Goal: Task Accomplishment & Management: Manage account settings

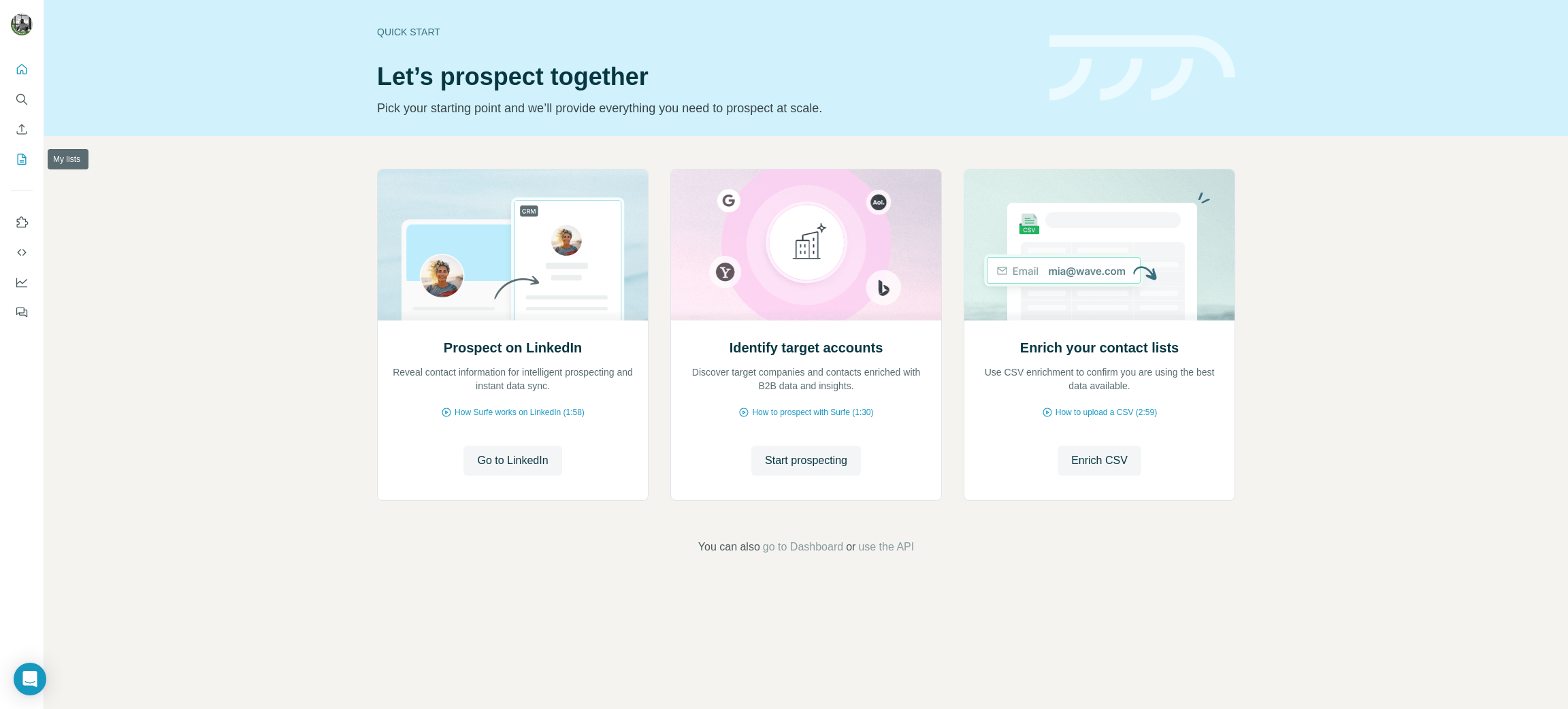
click at [19, 162] on icon "My lists" at bounding box center [21, 159] width 14 height 14
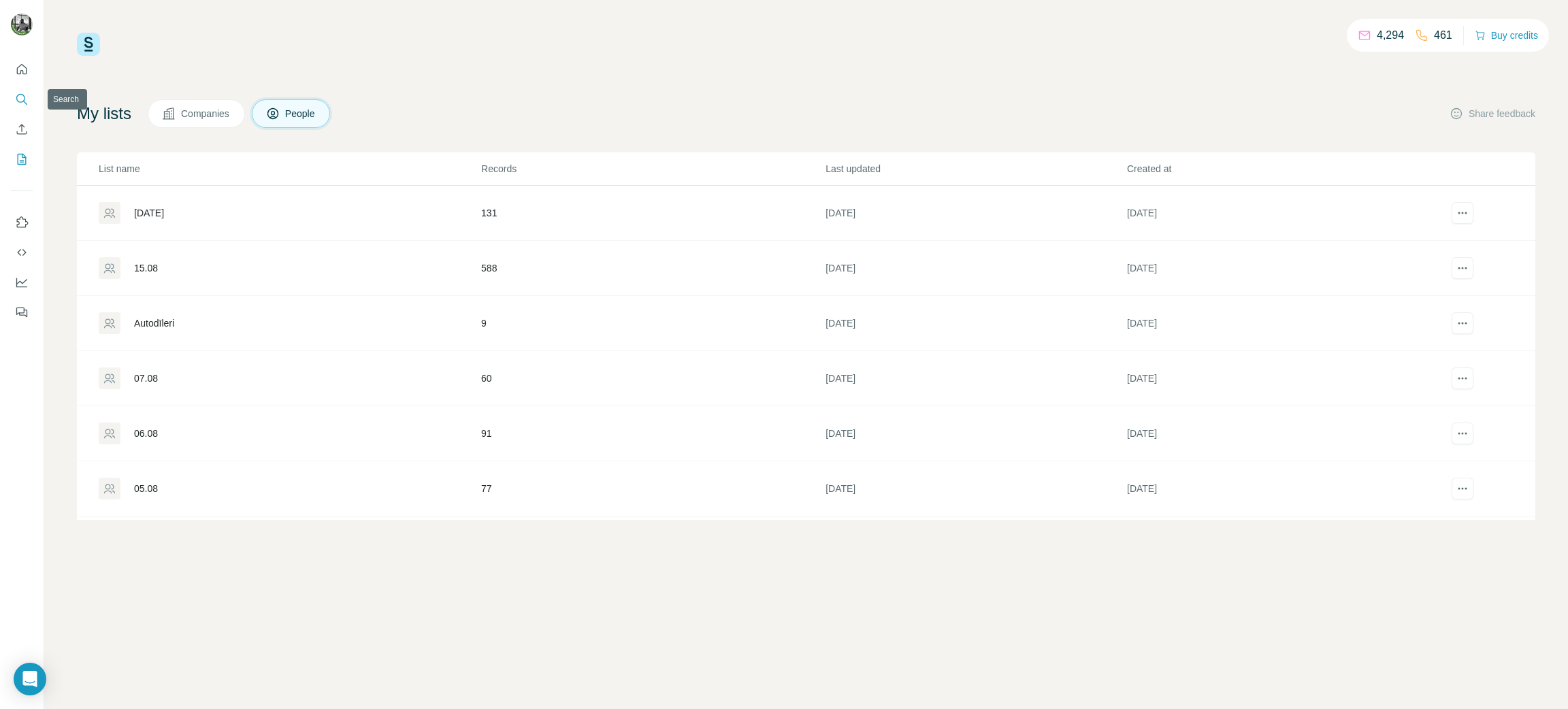
click at [28, 95] on button "Search" at bounding box center [21, 99] width 21 height 25
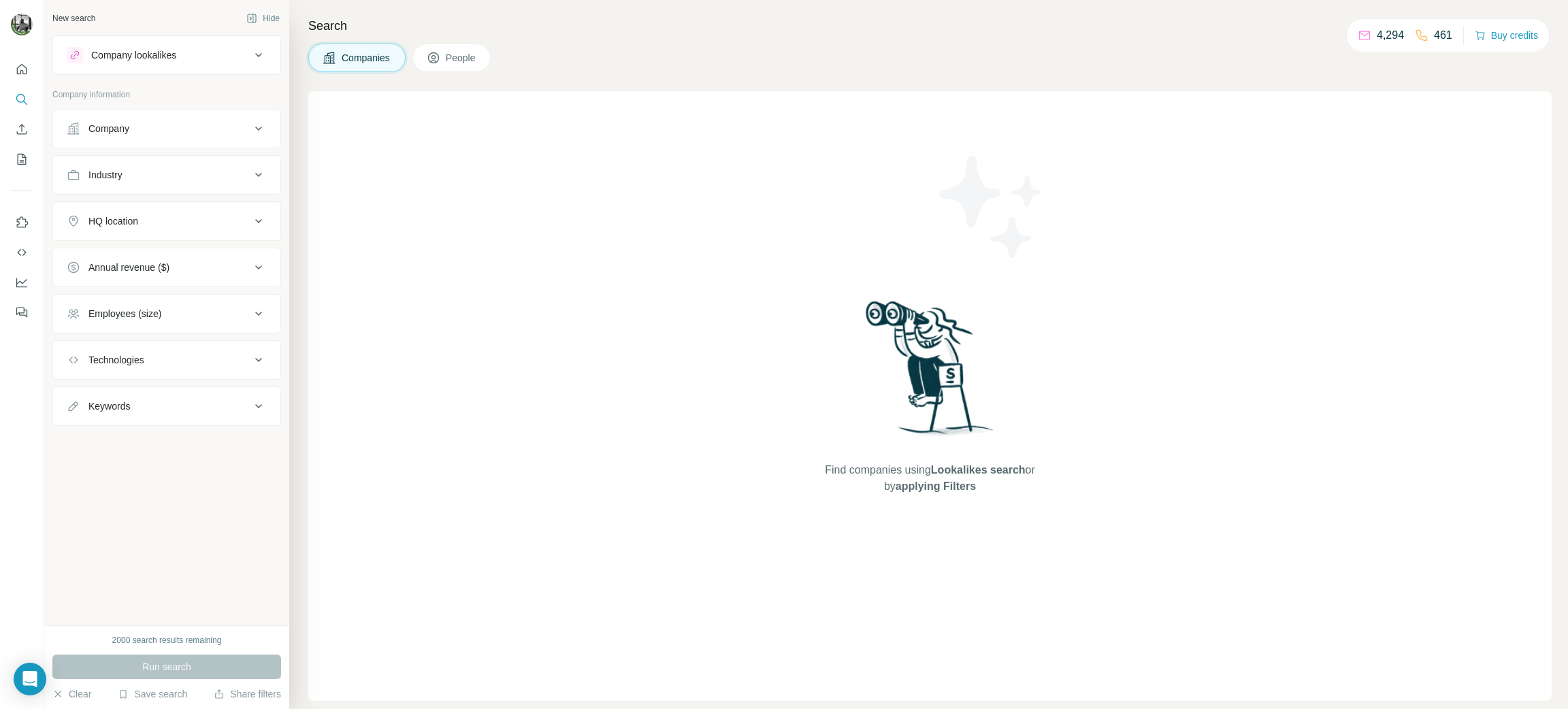
click at [160, 176] on div "Industry" at bounding box center [158, 175] width 184 height 14
drag, startPoint x: 164, startPoint y: 223, endPoint x: 162, endPoint y: 214, distance: 9.2
click at [163, 219] on div at bounding box center [167, 211] width 200 height 27
click at [163, 210] on input at bounding box center [159, 208] width 168 height 15
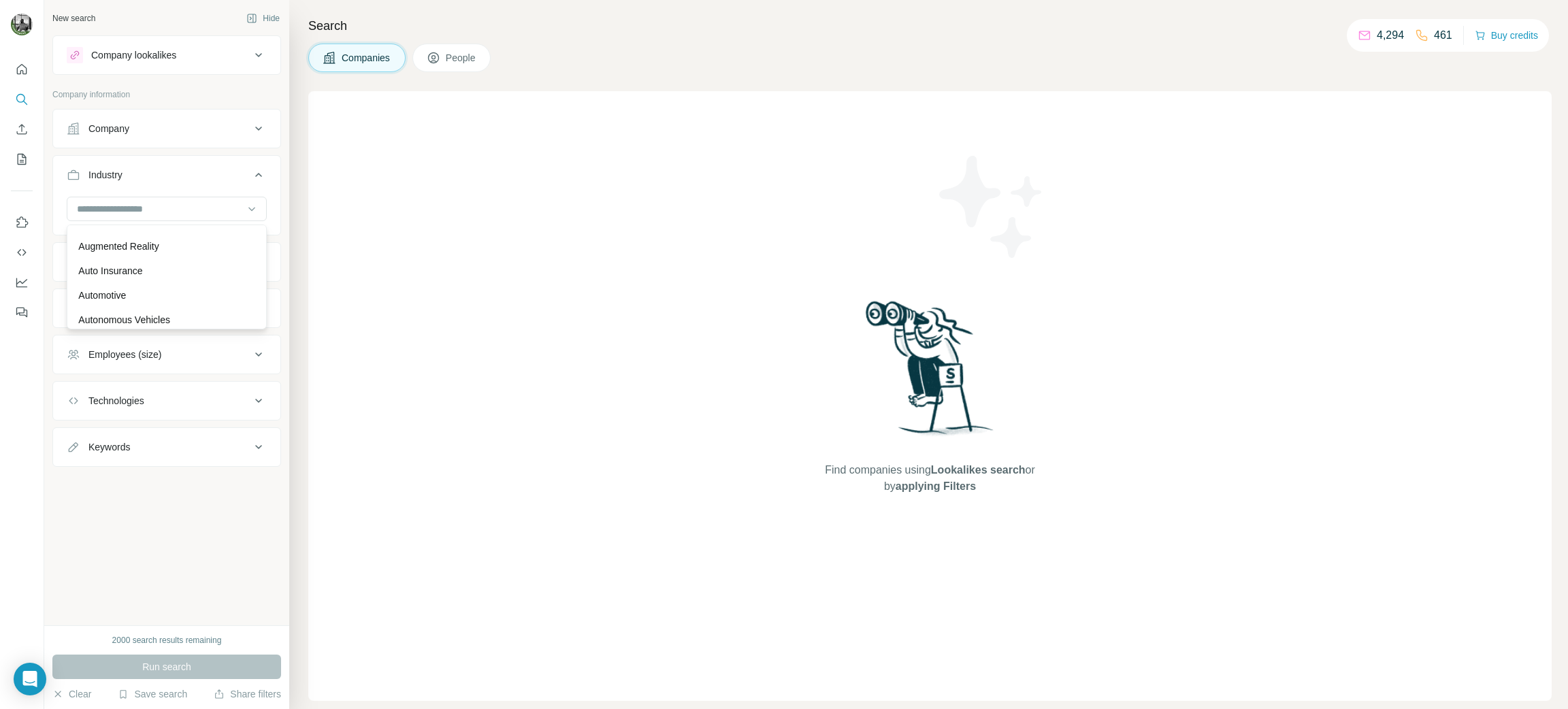
scroll to position [1020, 0]
click at [121, 229] on div "B2C" at bounding box center [167, 224] width 194 height 25
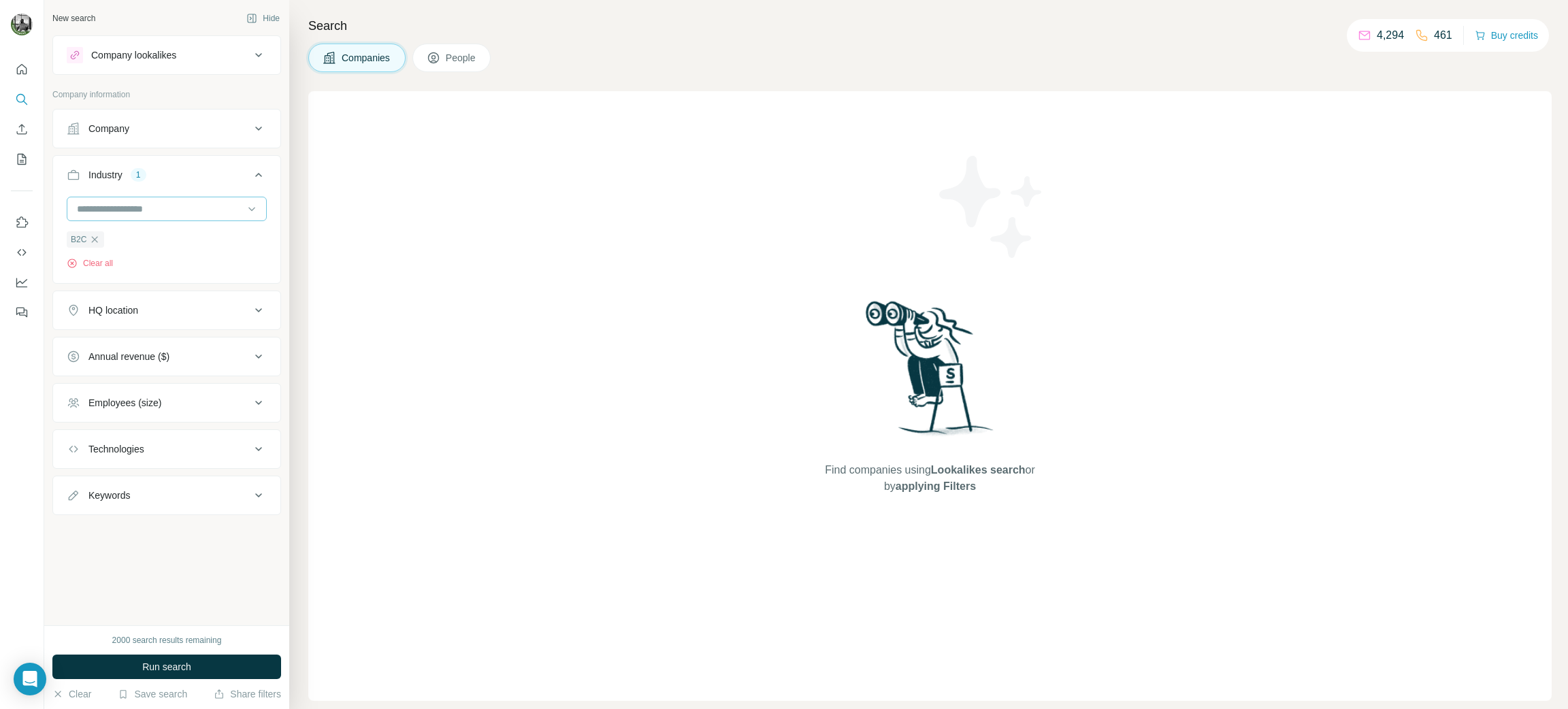
click at [164, 200] on div at bounding box center [159, 208] width 168 height 23
click at [164, 270] on p "Continuing Education" at bounding box center [123, 265] width 91 height 14
click at [191, 210] on input at bounding box center [159, 208] width 168 height 15
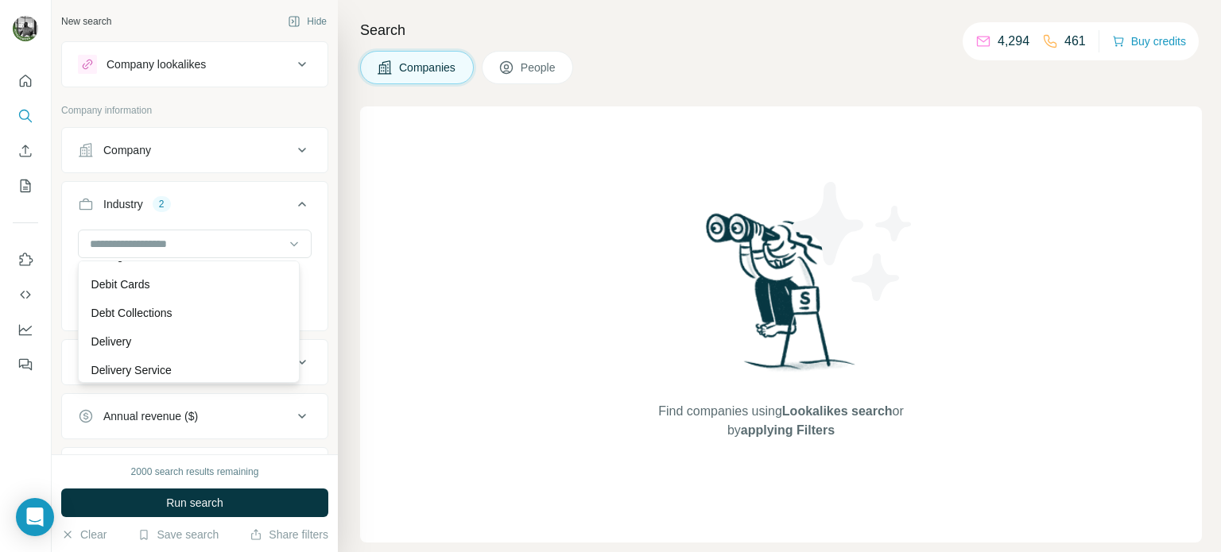
scroll to position [4370, 0]
click at [168, 322] on p "Debt Collections" at bounding box center [131, 314] width 81 height 16
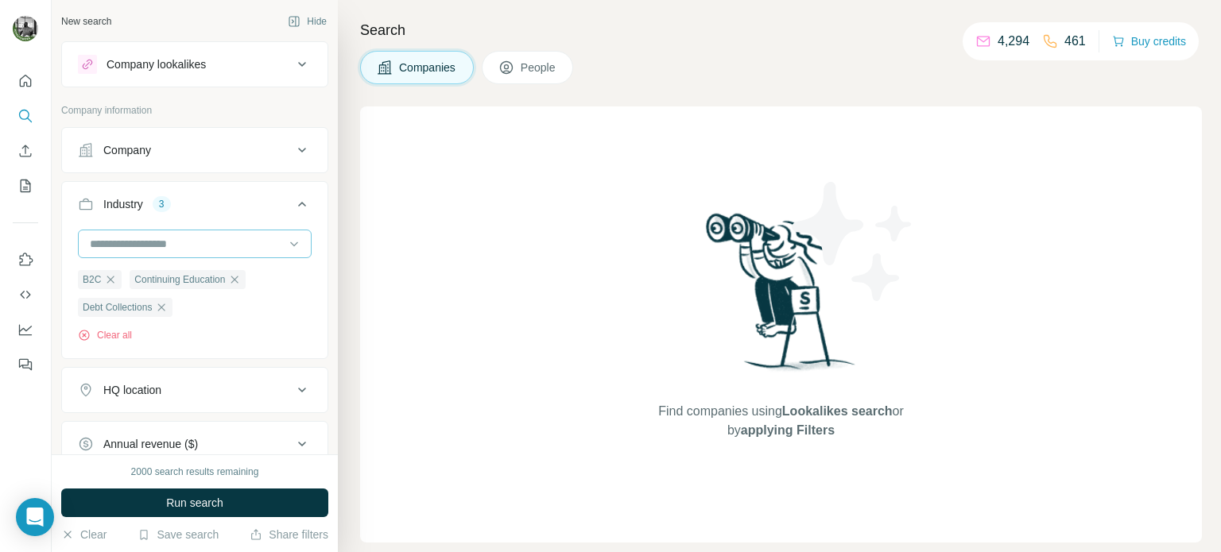
click at [216, 236] on input at bounding box center [186, 243] width 196 height 17
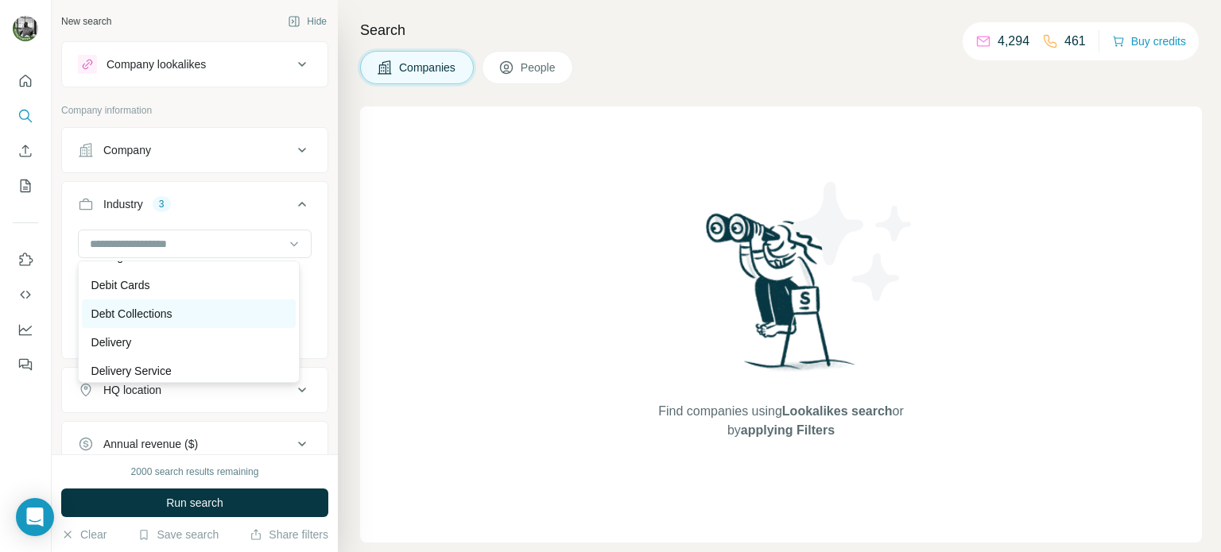
scroll to position [4370, 0]
drag, startPoint x: 121, startPoint y: 354, endPoint x: 137, endPoint y: 330, distance: 29.3
click at [121, 350] on p "Delivery" at bounding box center [111, 343] width 41 height 16
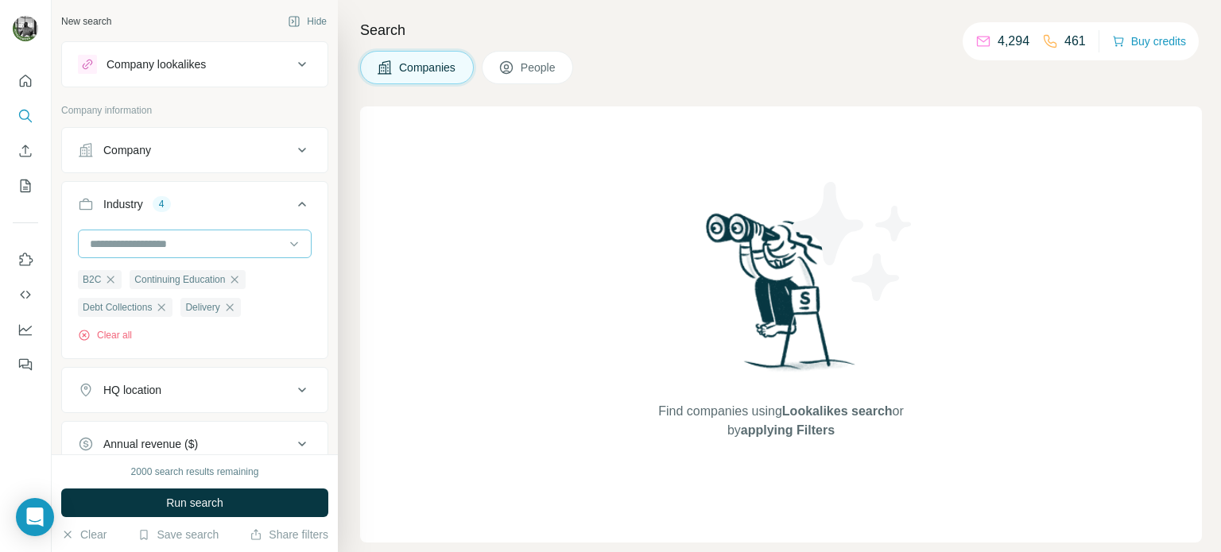
click at [181, 238] on input at bounding box center [186, 243] width 196 height 17
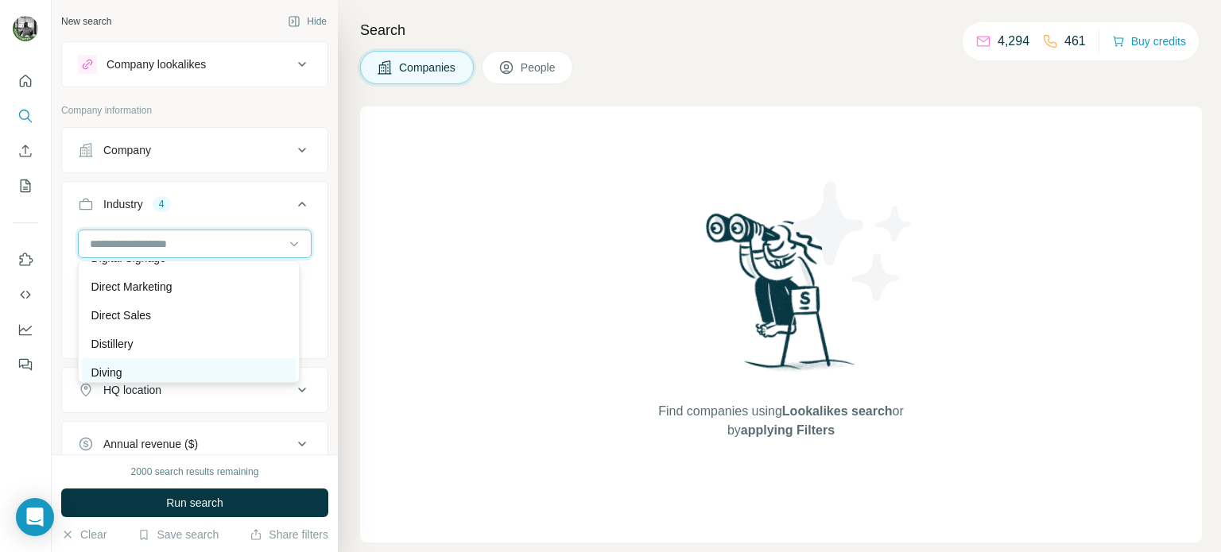
scroll to position [4768, 0]
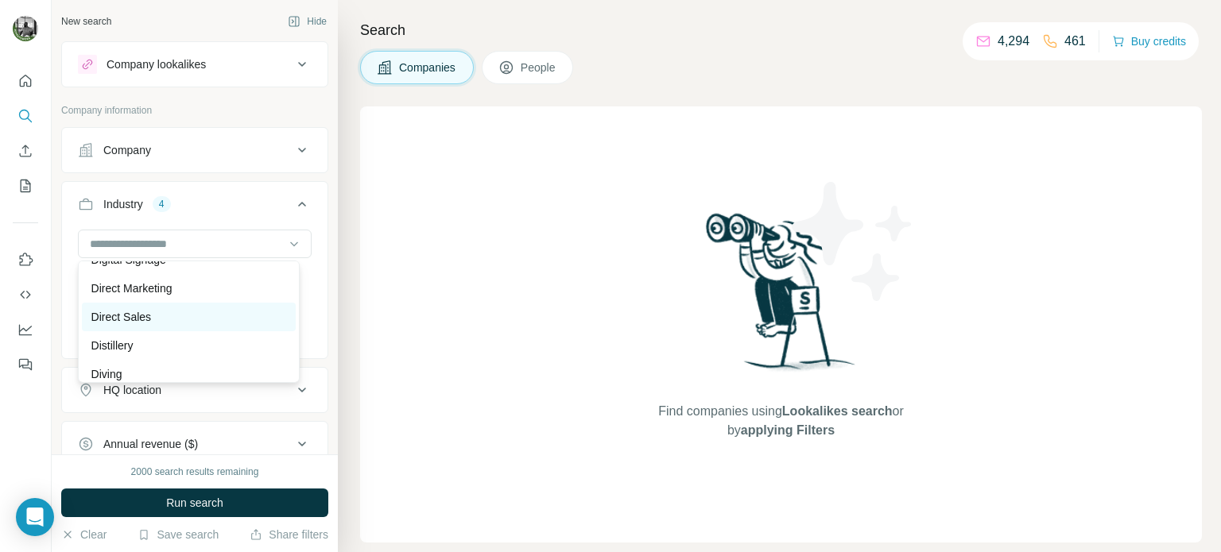
click at [136, 325] on p "Direct Sales" at bounding box center [121, 317] width 60 height 16
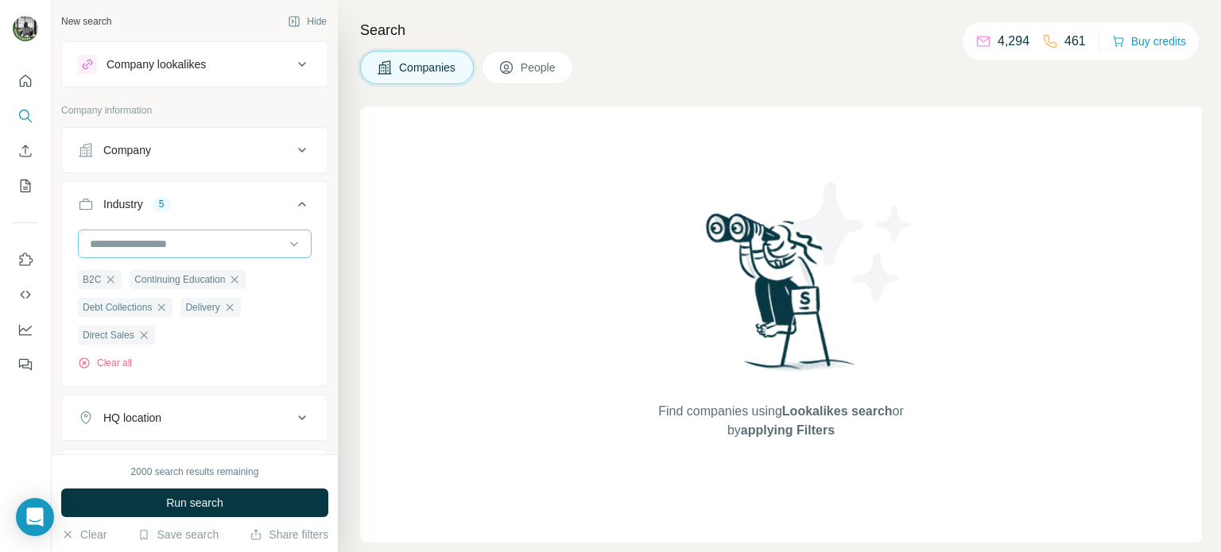
click at [180, 238] on input at bounding box center [186, 243] width 196 height 17
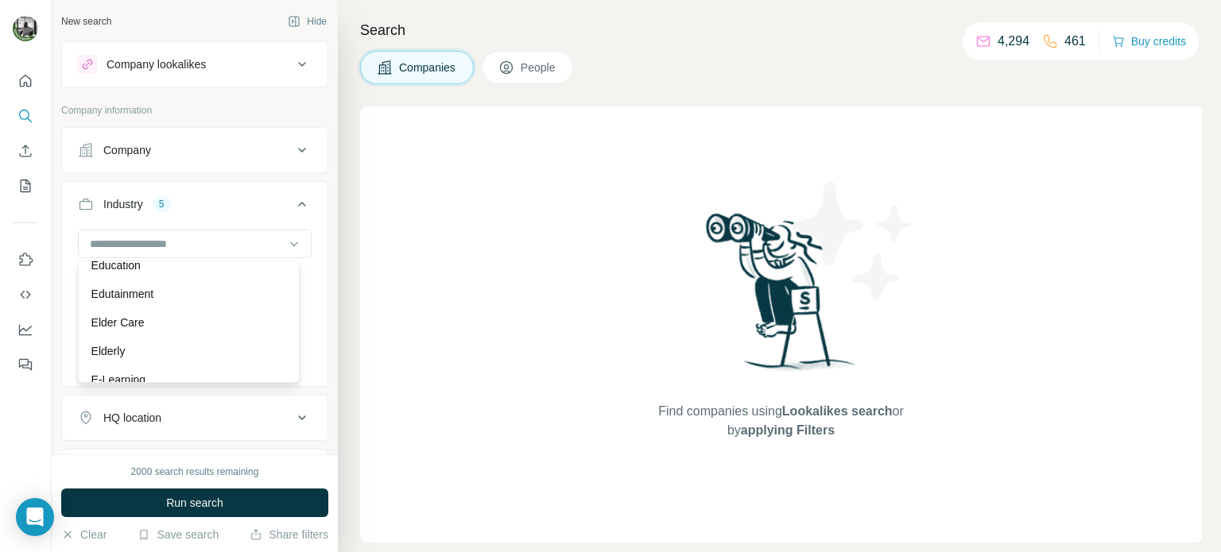
scroll to position [5165, 0]
click at [153, 271] on div "Education" at bounding box center [188, 263] width 195 height 16
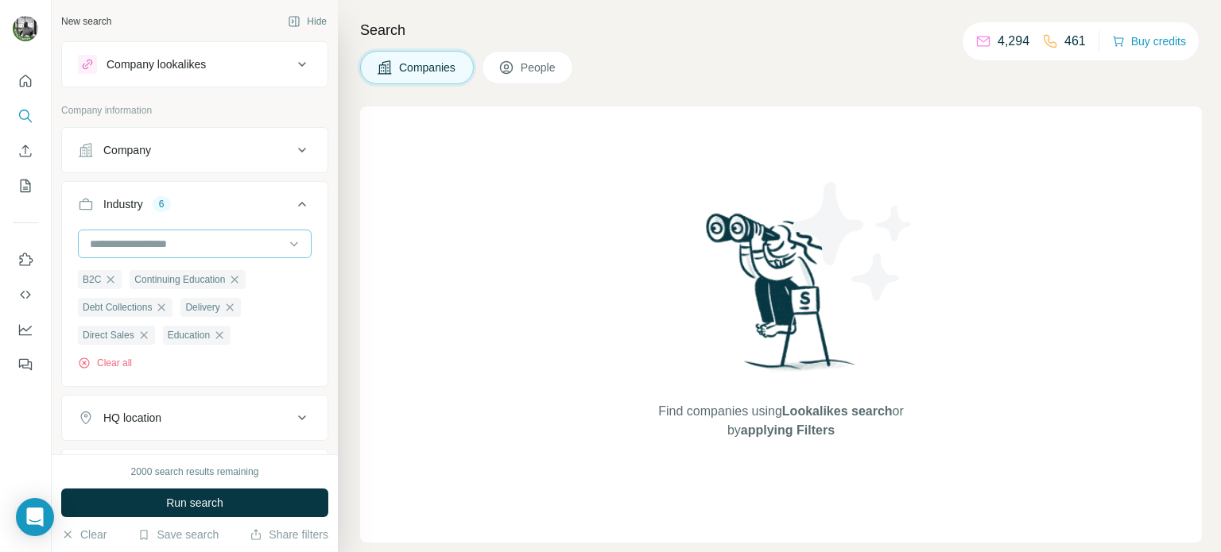
click at [165, 241] on input at bounding box center [186, 243] width 196 height 17
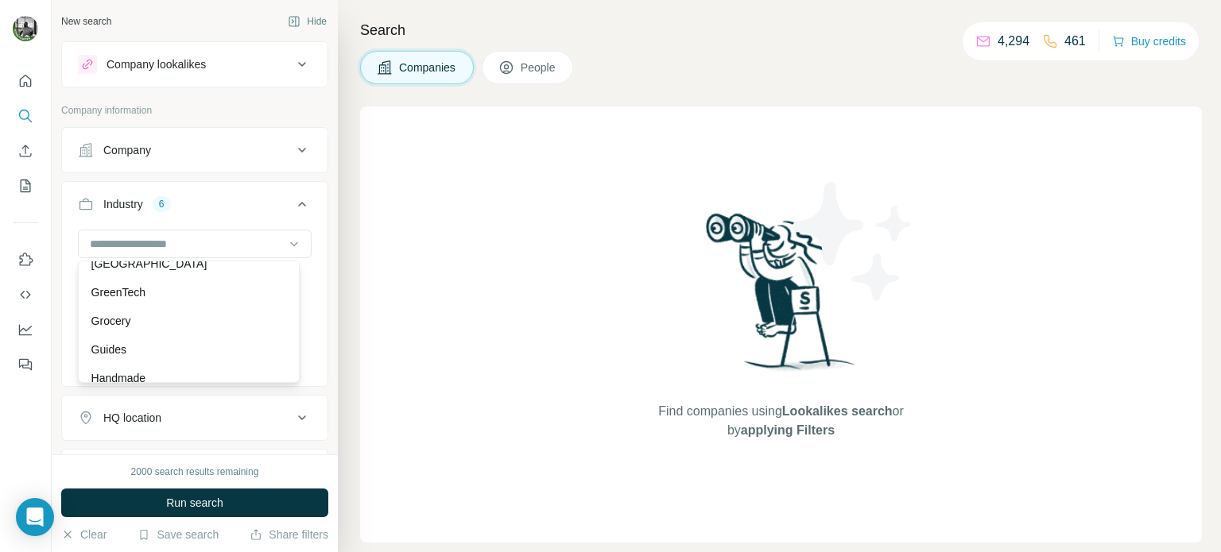
scroll to position [7549, 0]
click at [176, 261] on div "Grocery" at bounding box center [188, 254] width 195 height 16
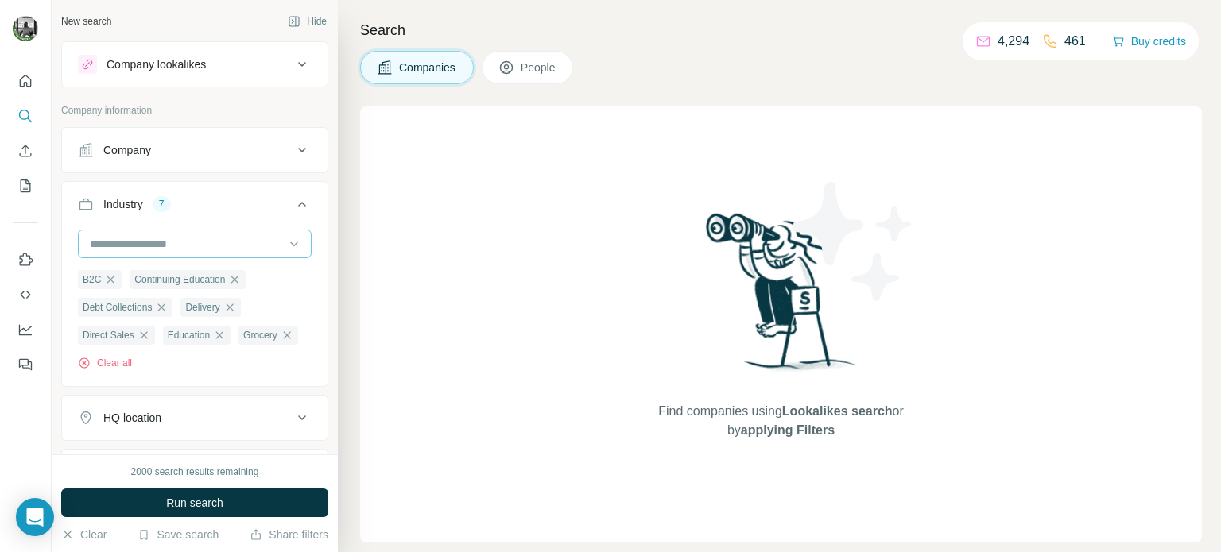
click at [167, 239] on input at bounding box center [186, 243] width 196 height 17
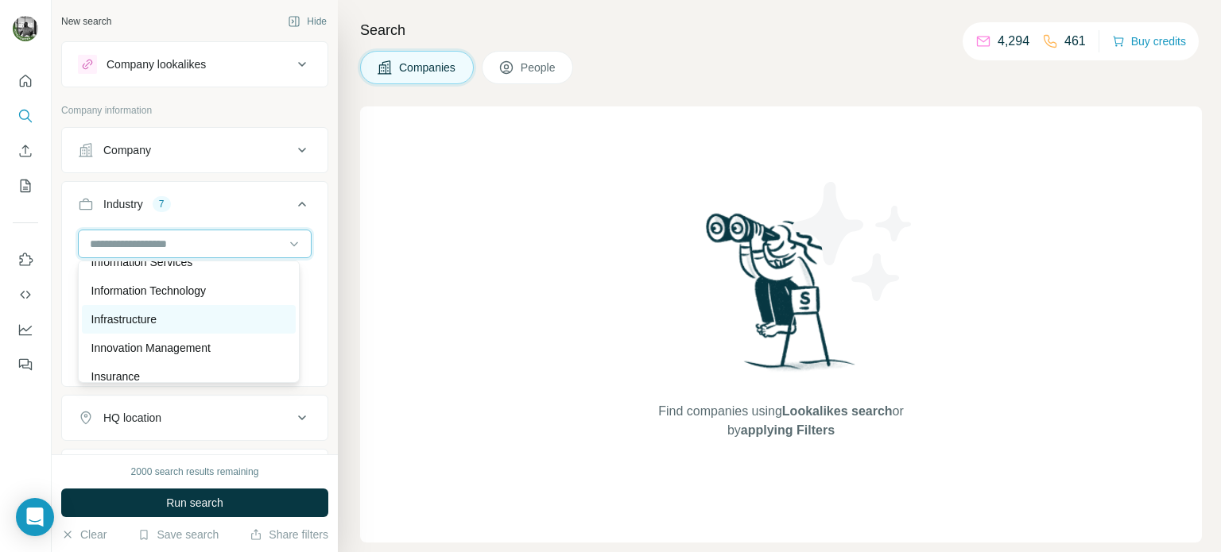
scroll to position [8741, 0]
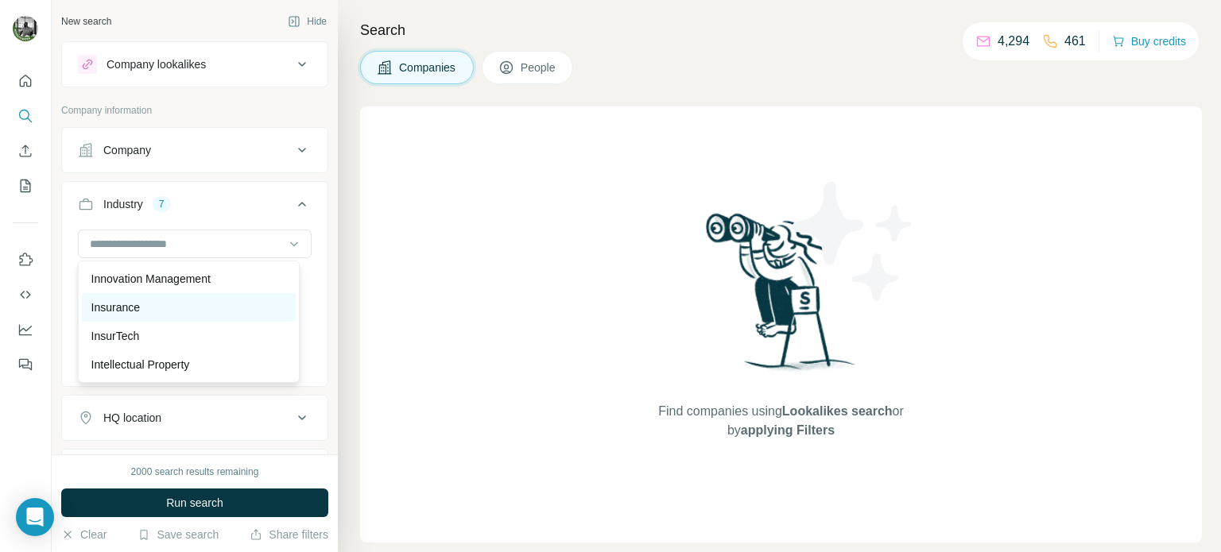
click at [149, 315] on div "Insurance" at bounding box center [188, 308] width 195 height 16
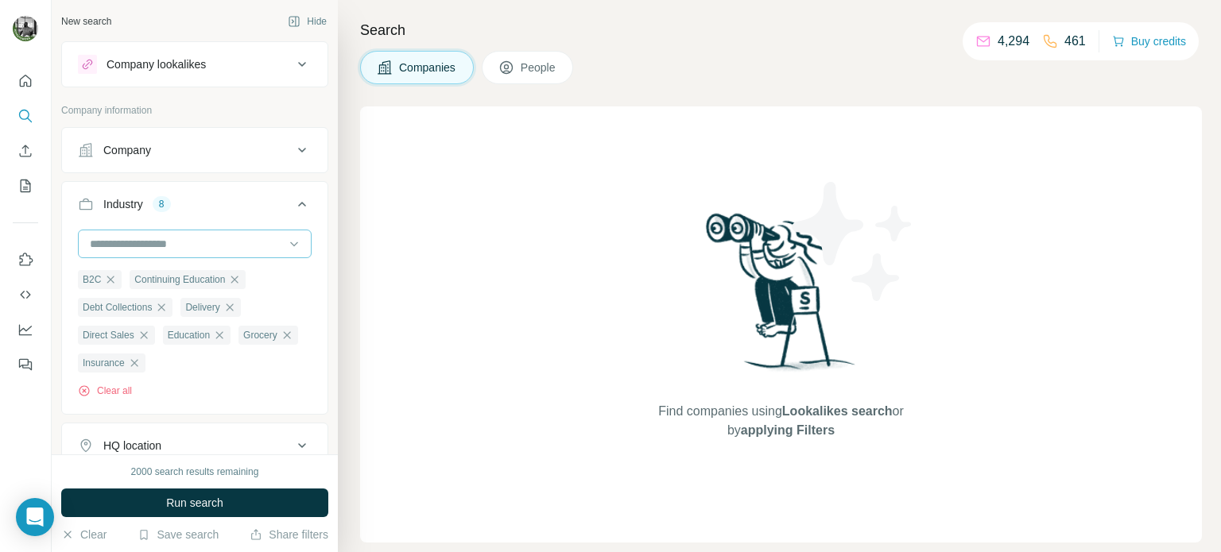
click at [156, 238] on input at bounding box center [186, 243] width 196 height 17
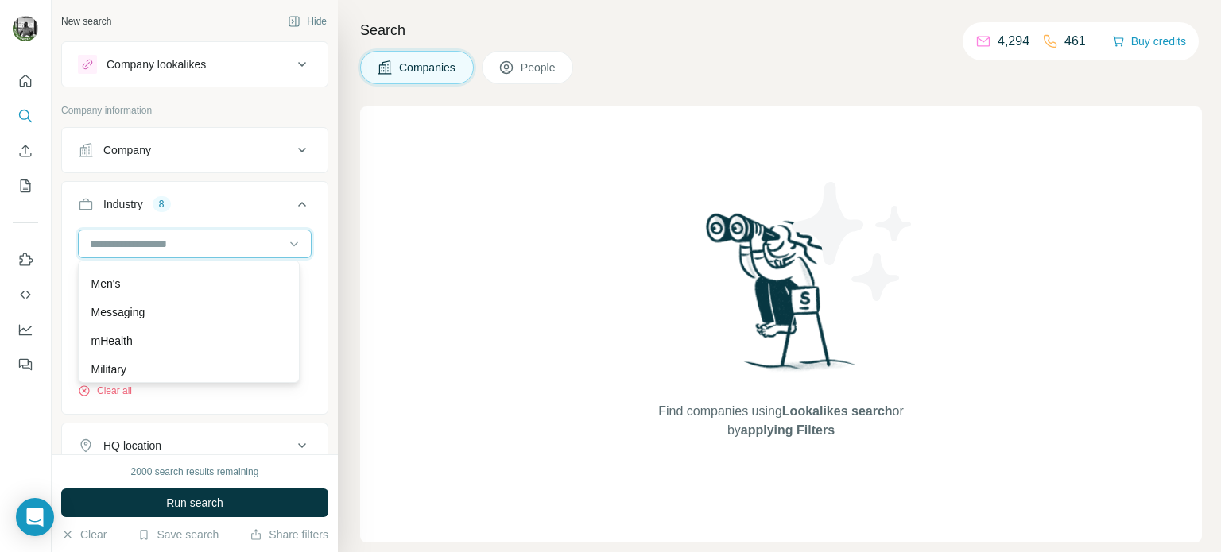
scroll to position [10409, 0]
click at [150, 249] on div "Medical" at bounding box center [188, 241] width 195 height 16
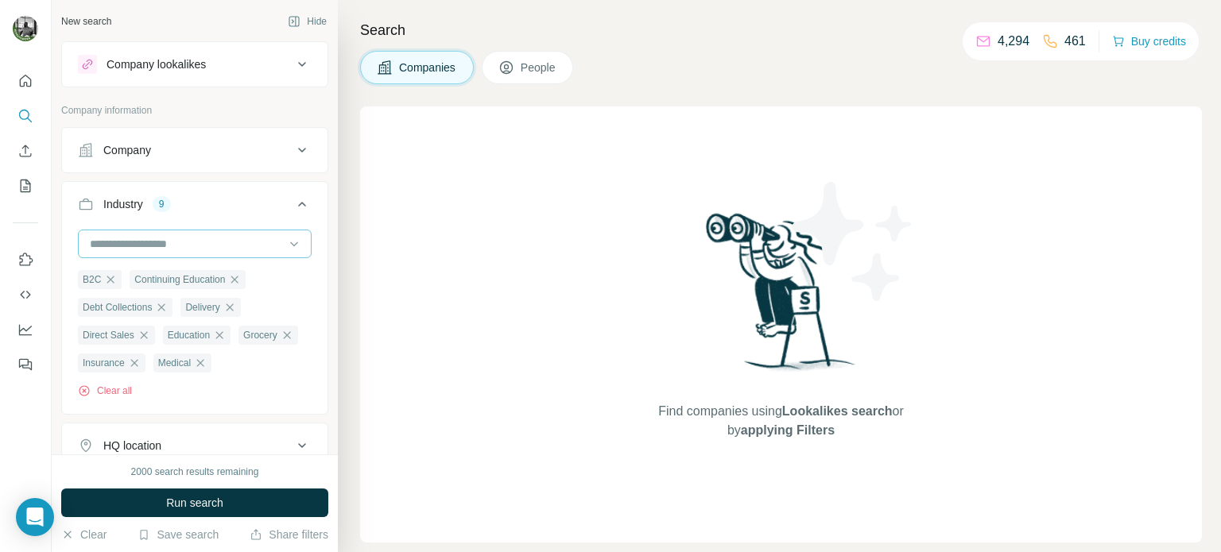
click at [164, 244] on input at bounding box center [186, 243] width 196 height 17
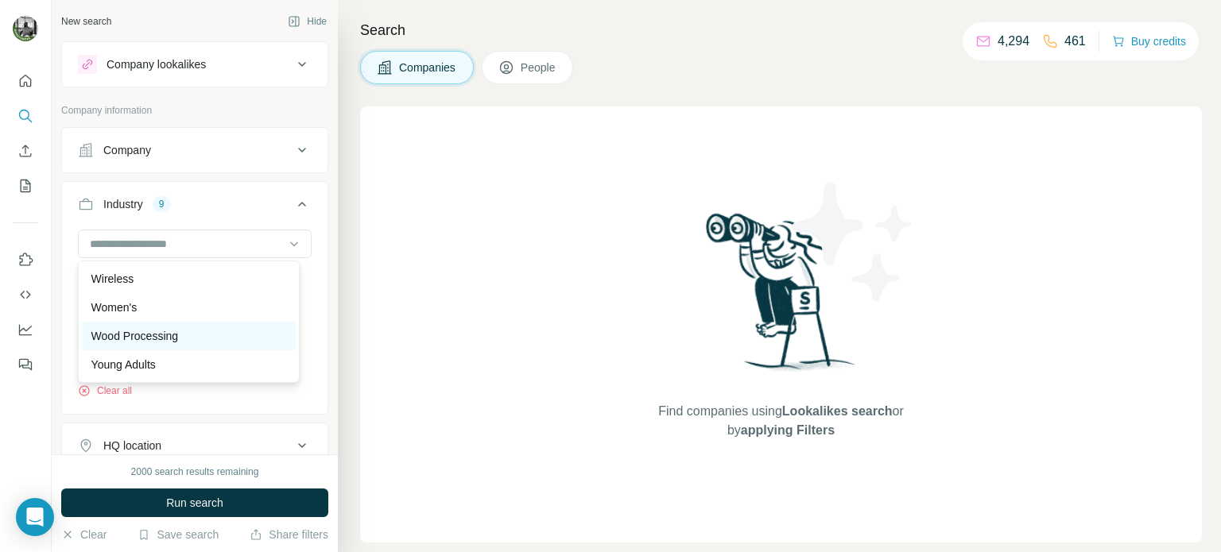
scroll to position [17815, 0]
click at [311, 242] on div "B2C Continuing Education Debt Collections Delivery Direct Sales Education Groce…" at bounding box center [194, 320] width 265 height 181
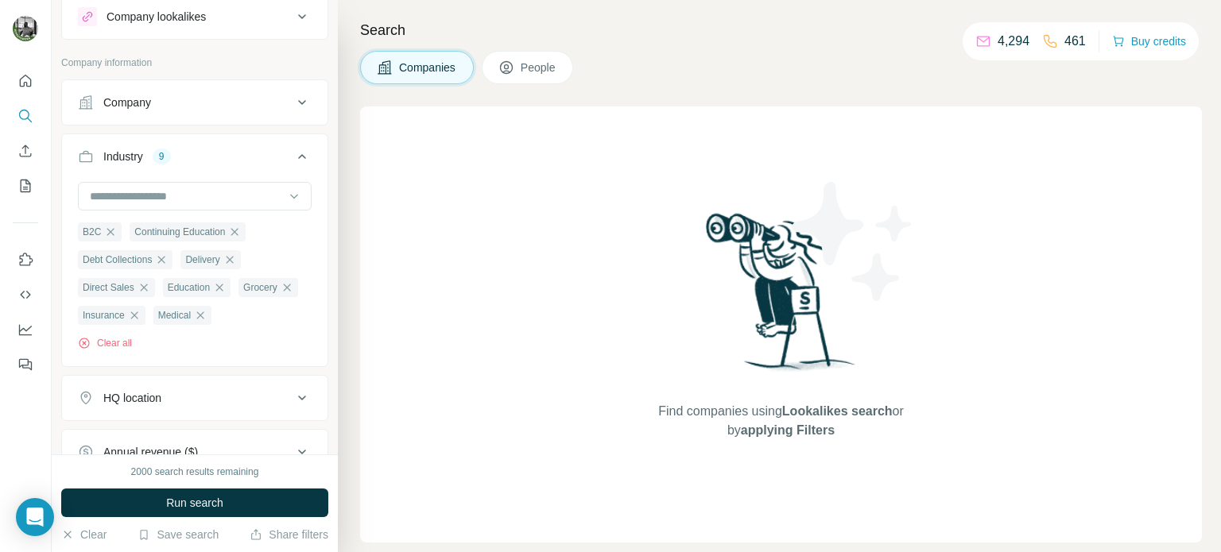
scroll to position [238, 0]
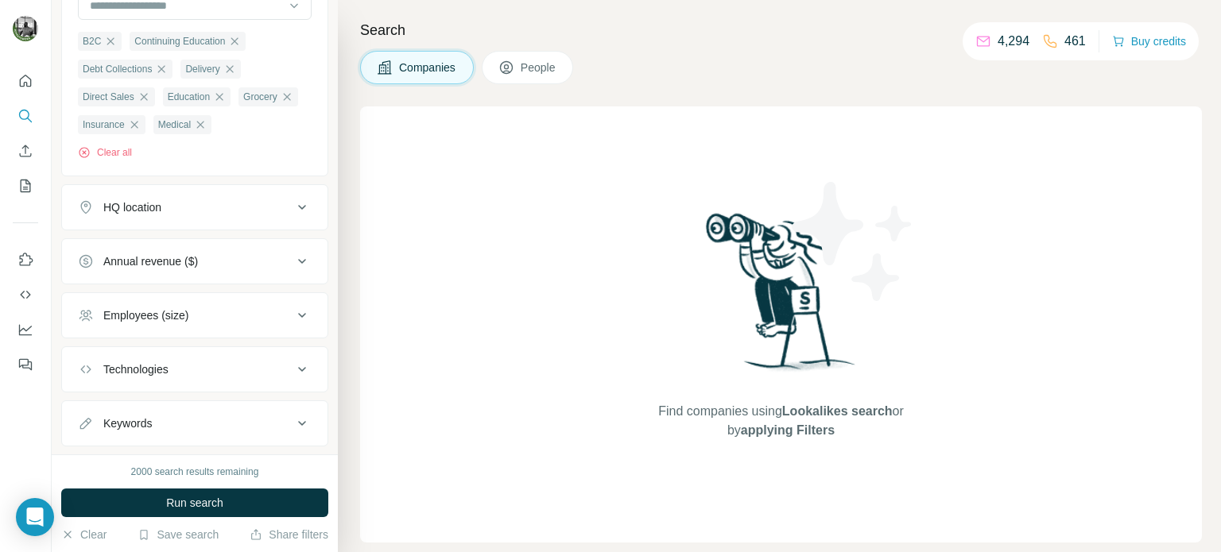
click at [523, 64] on button "People" at bounding box center [528, 67] width 92 height 33
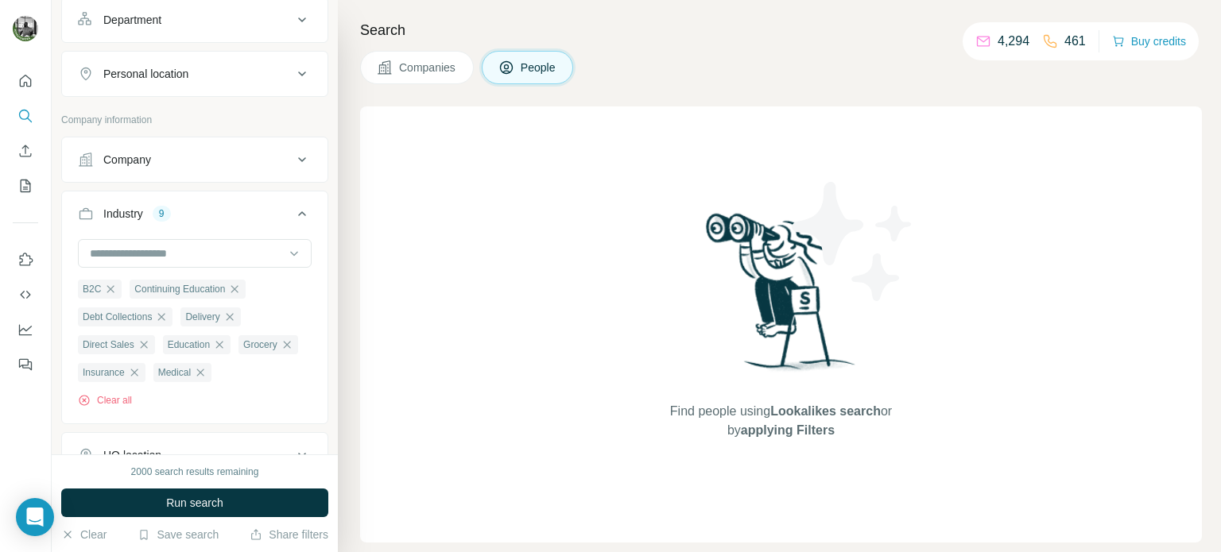
scroll to position [485, 0]
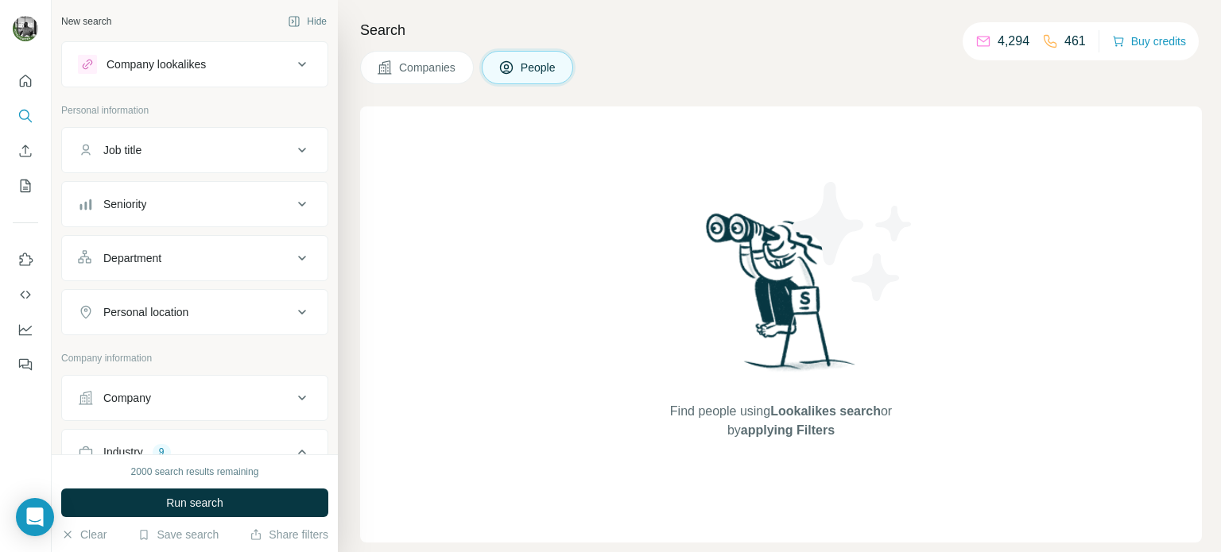
click at [219, 157] on div "Job title" at bounding box center [185, 150] width 215 height 16
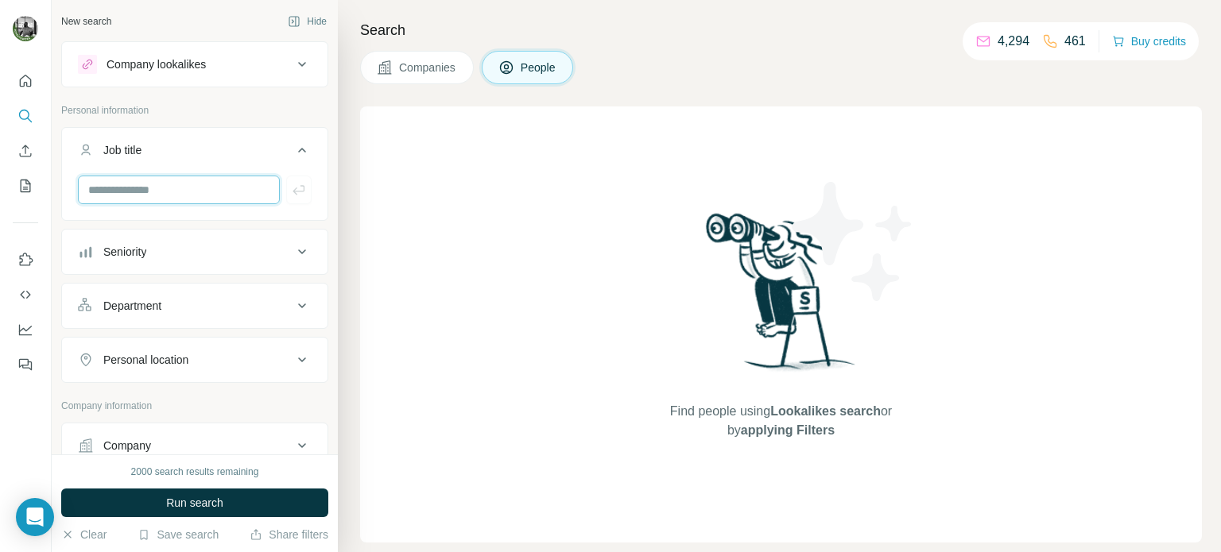
click at [147, 195] on input "text" at bounding box center [179, 190] width 202 height 29
type input "***"
click at [160, 194] on input "text" at bounding box center [179, 190] width 202 height 29
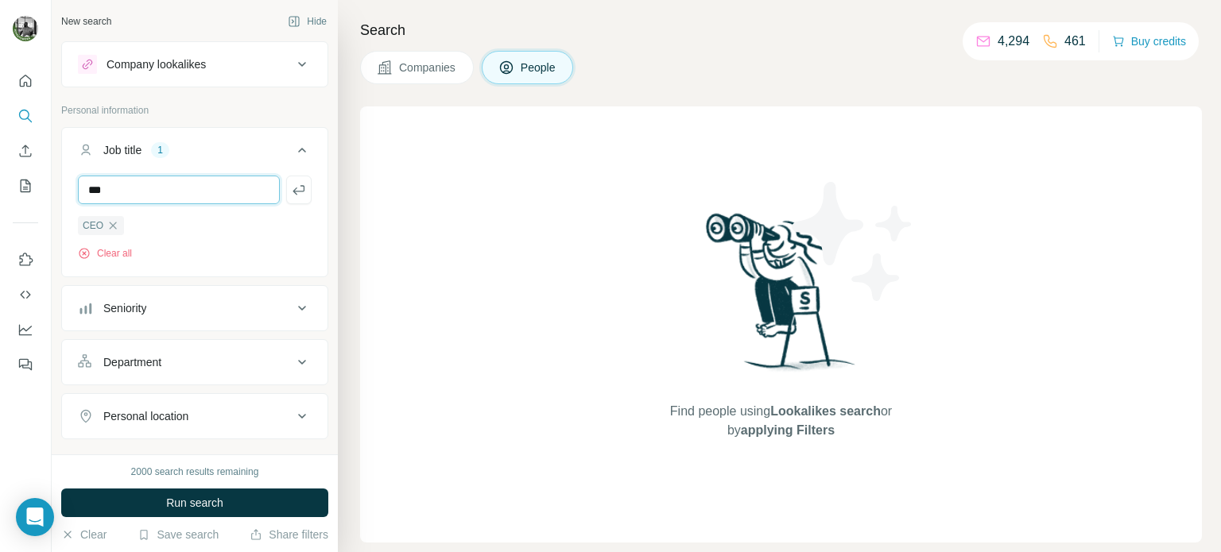
type input "***"
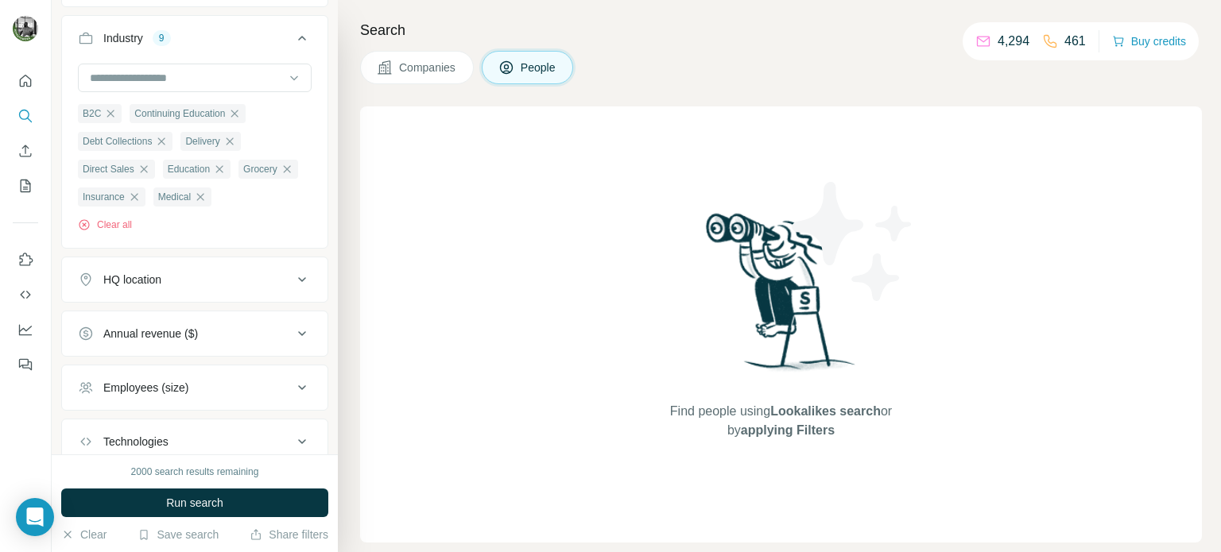
scroll to position [625, 0]
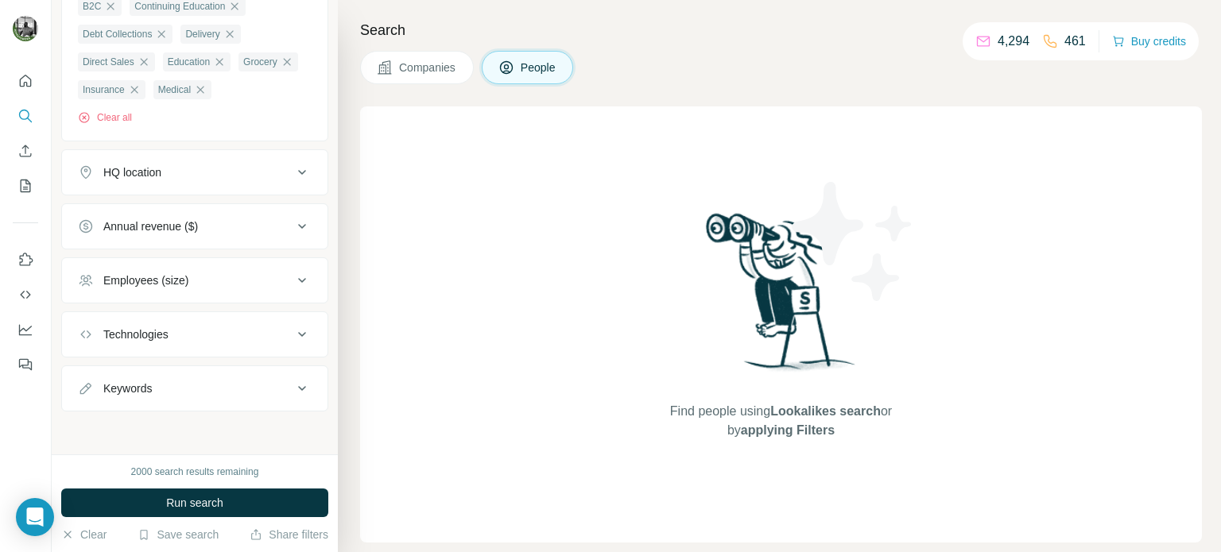
click at [251, 186] on button "HQ location" at bounding box center [194, 172] width 265 height 38
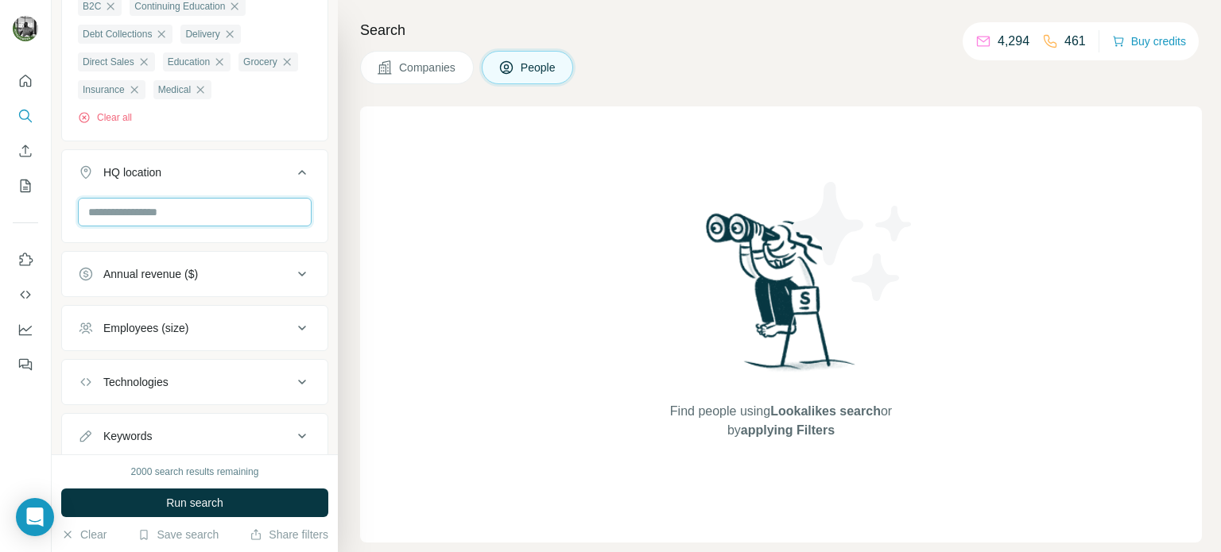
click at [188, 222] on input "text" at bounding box center [195, 212] width 234 height 29
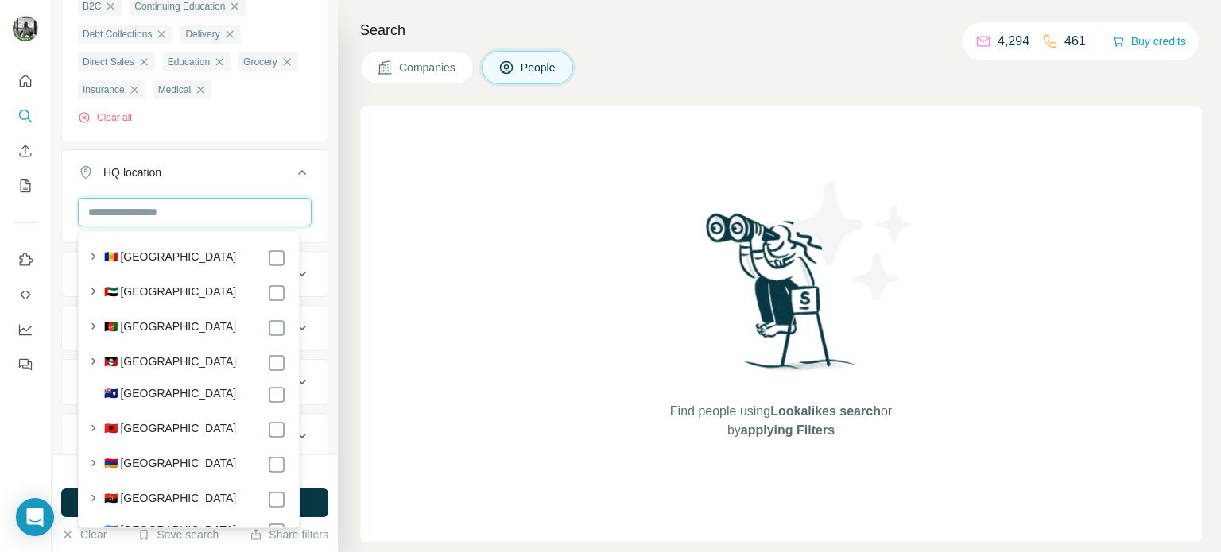
type input "*"
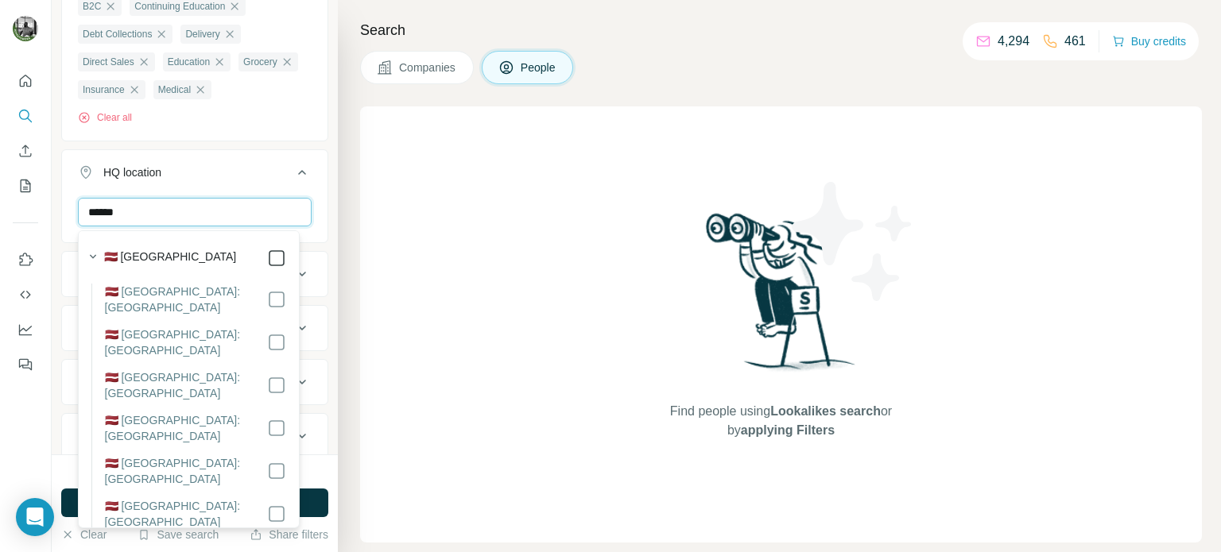
type input "******"
click at [273, 260] on icon at bounding box center [276, 258] width 19 height 19
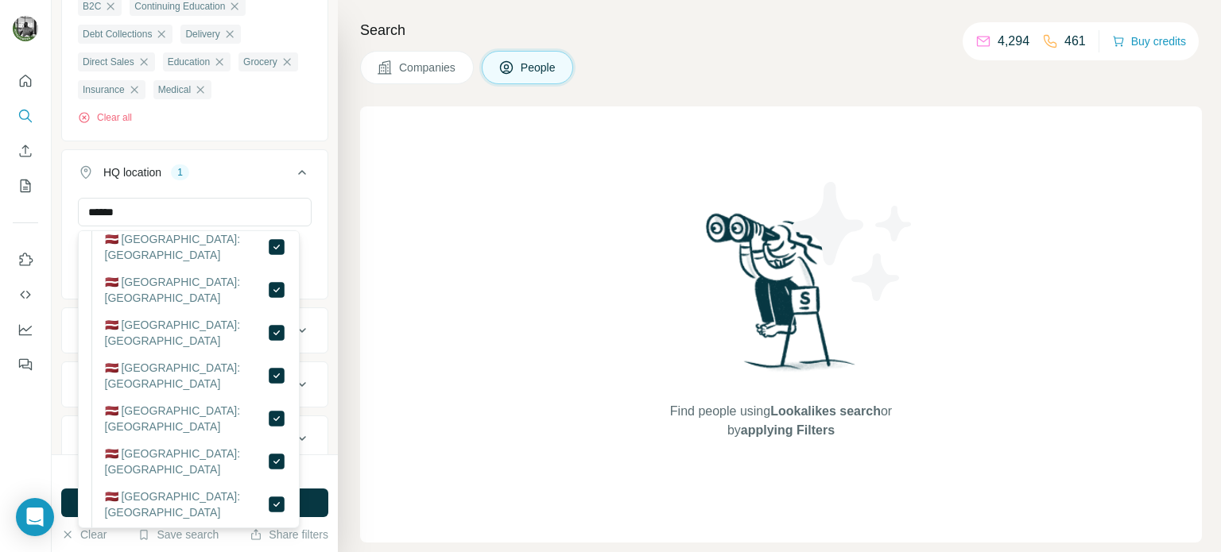
scroll to position [1092, 0]
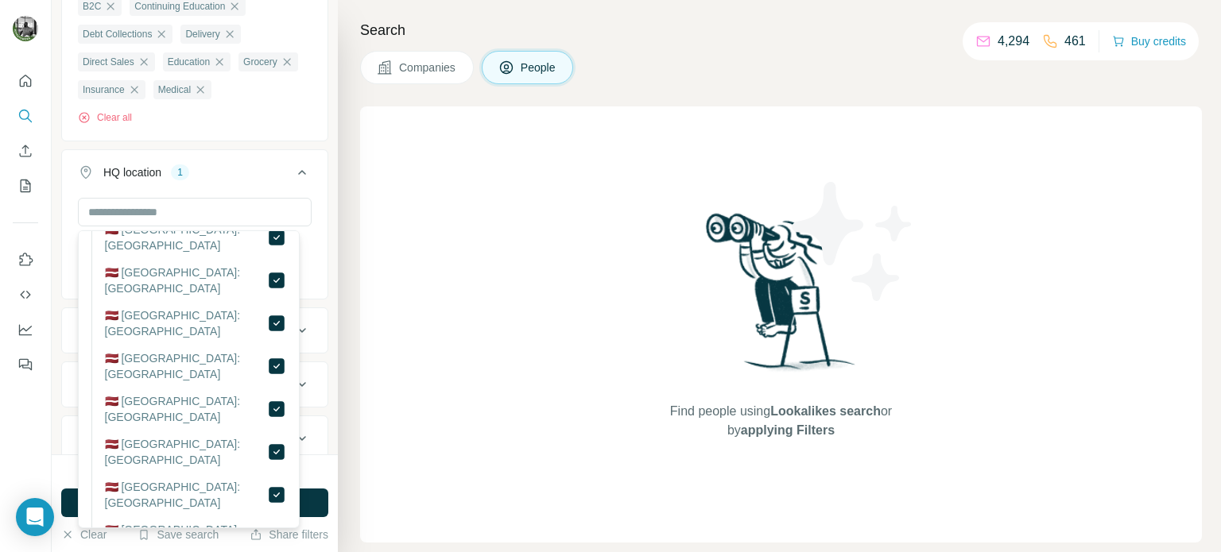
click at [321, 295] on div "New search Hide Company lookalikes Personal information Job title 2 CEO COO Cle…" at bounding box center [195, 227] width 286 height 455
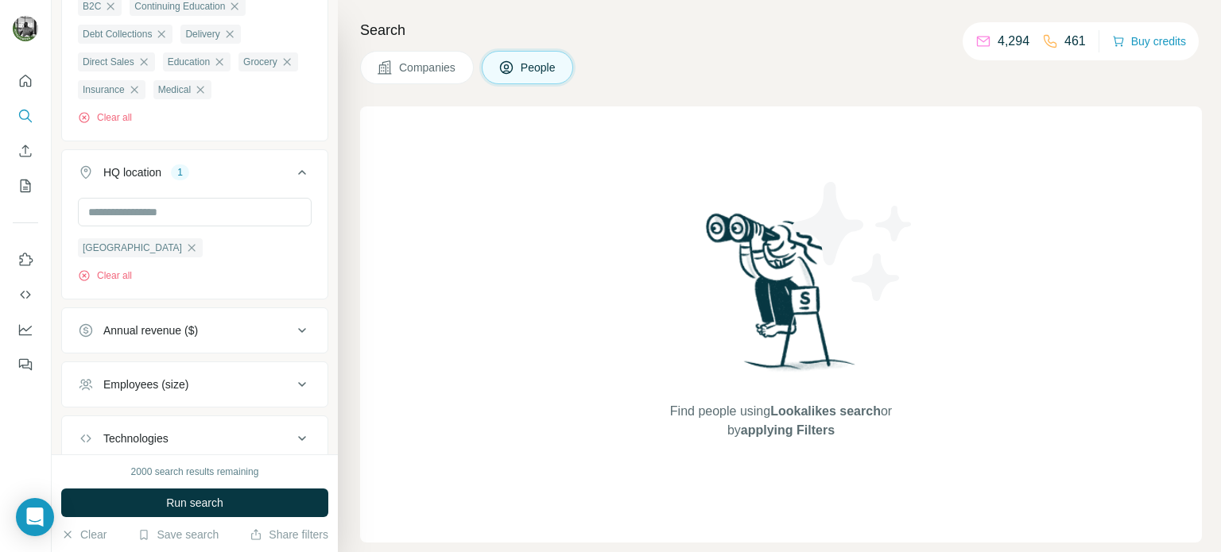
drag, startPoint x: 163, startPoint y: 498, endPoint x: 173, endPoint y: 491, distance: 12.6
click at [163, 498] on button "Run search" at bounding box center [194, 503] width 267 height 29
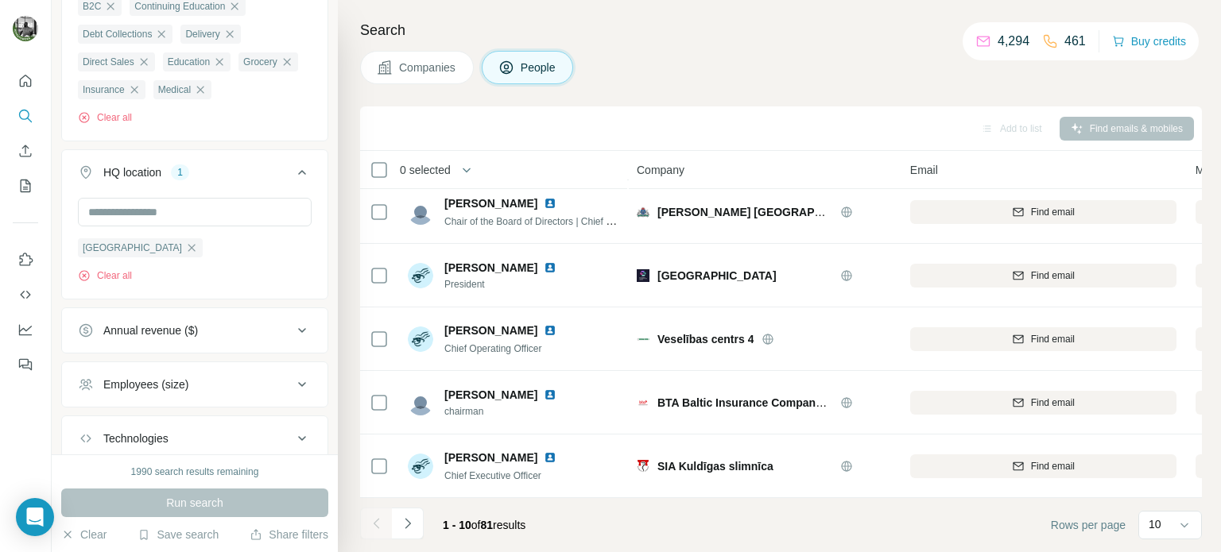
scroll to position [0, 0]
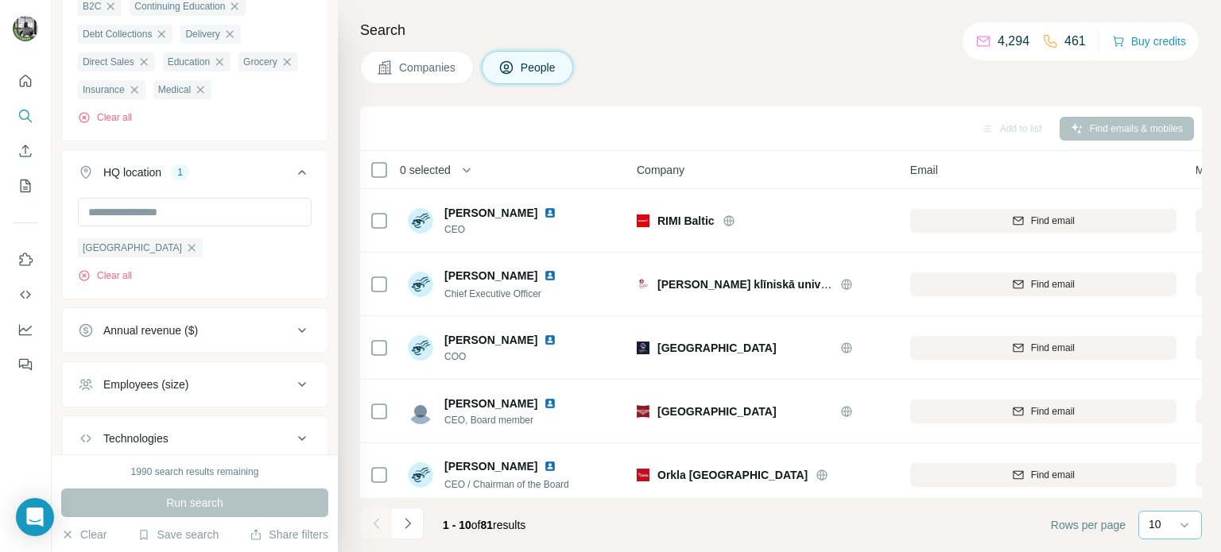
click at [1171, 534] on div "10" at bounding box center [1168, 525] width 40 height 27
click at [1160, 411] on p "60" at bounding box center [1157, 404] width 13 height 16
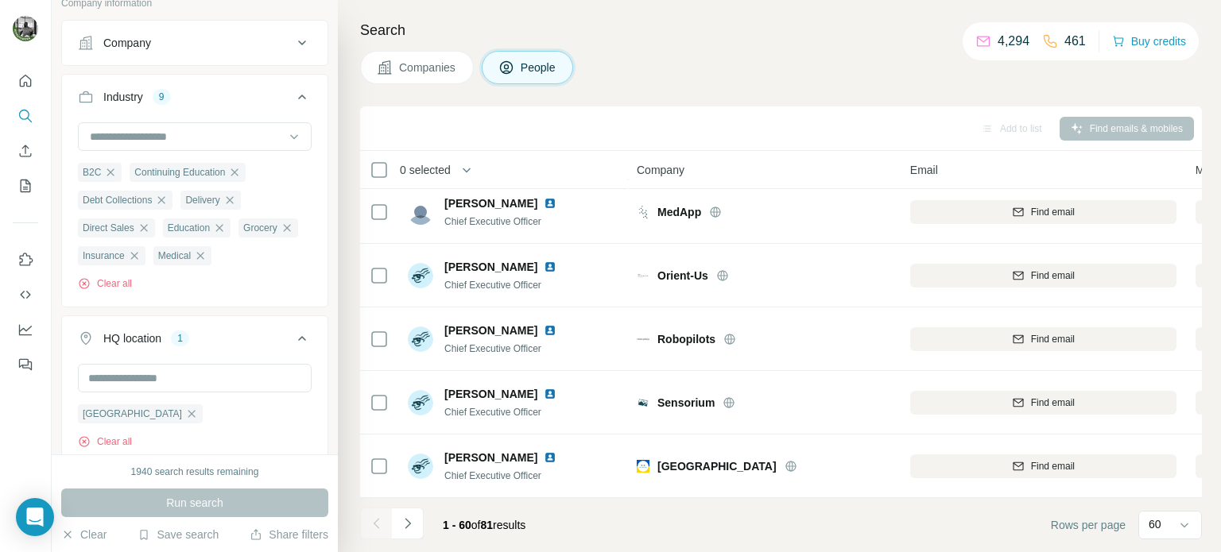
scroll to position [308, 0]
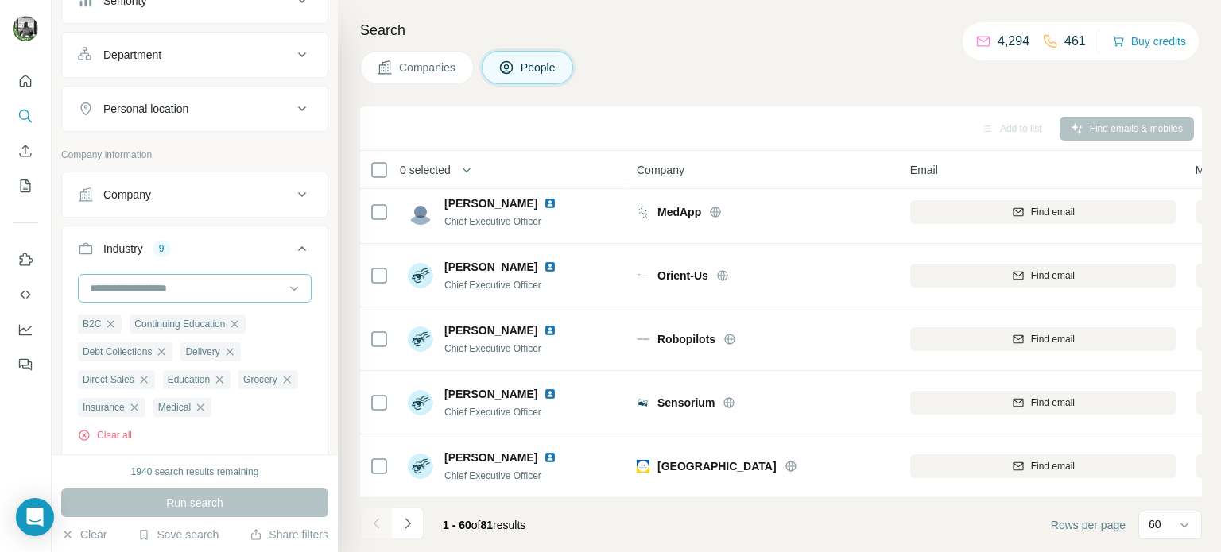
click at [206, 288] on input at bounding box center [186, 288] width 196 height 17
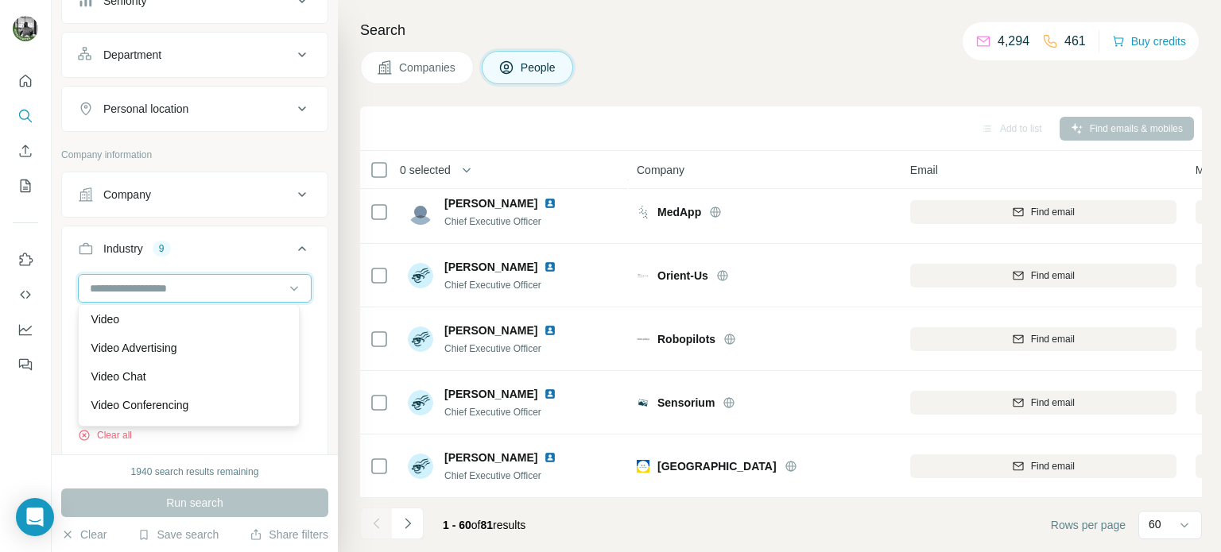
scroll to position [0, 0]
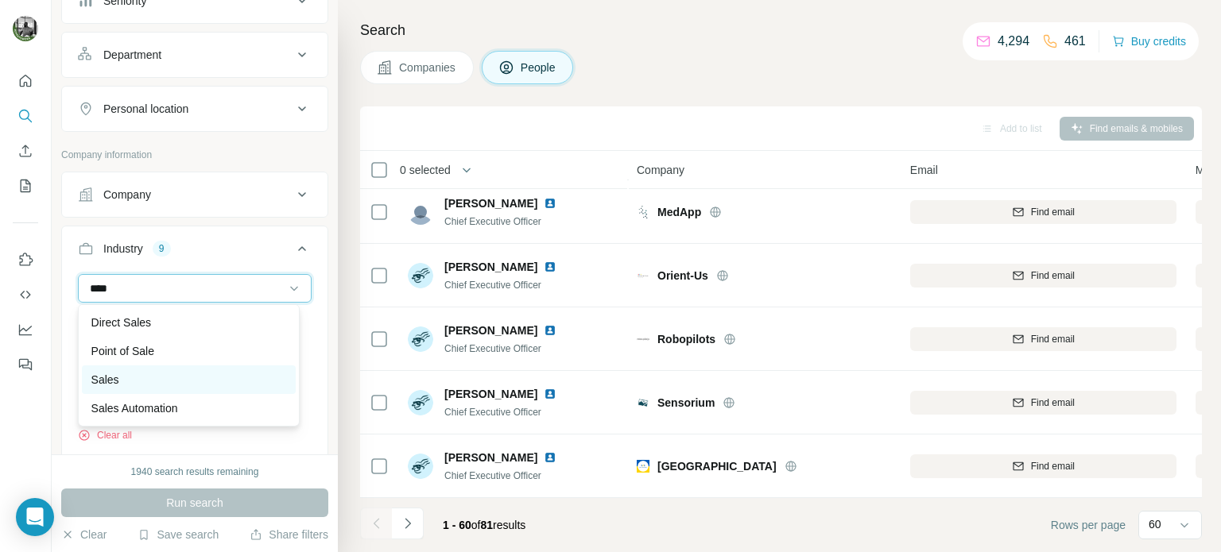
type input "****"
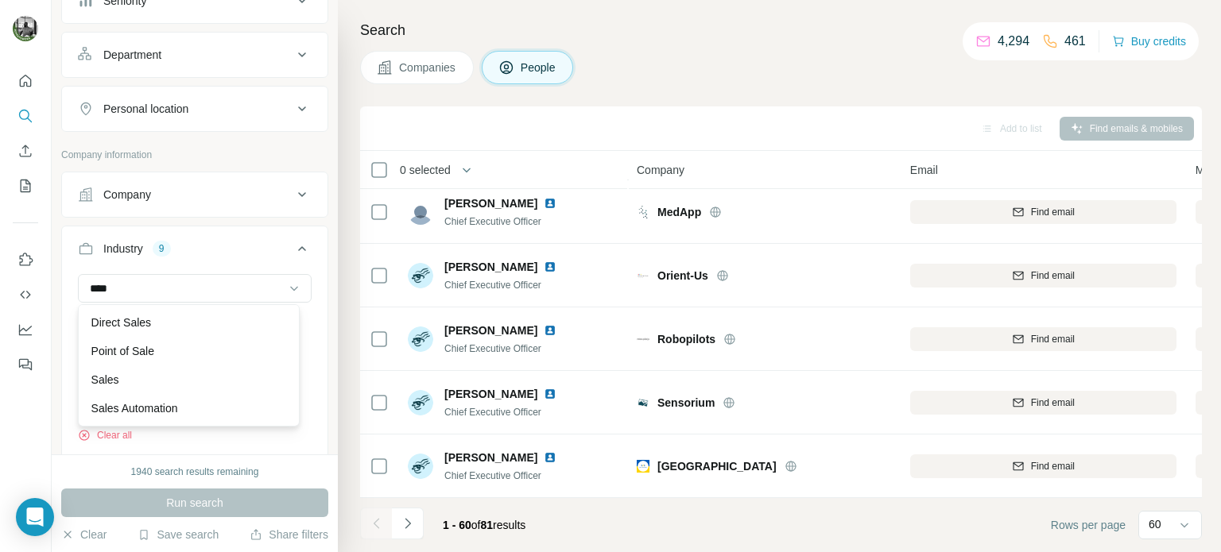
click at [168, 379] on div "Sales" at bounding box center [188, 380] width 195 height 16
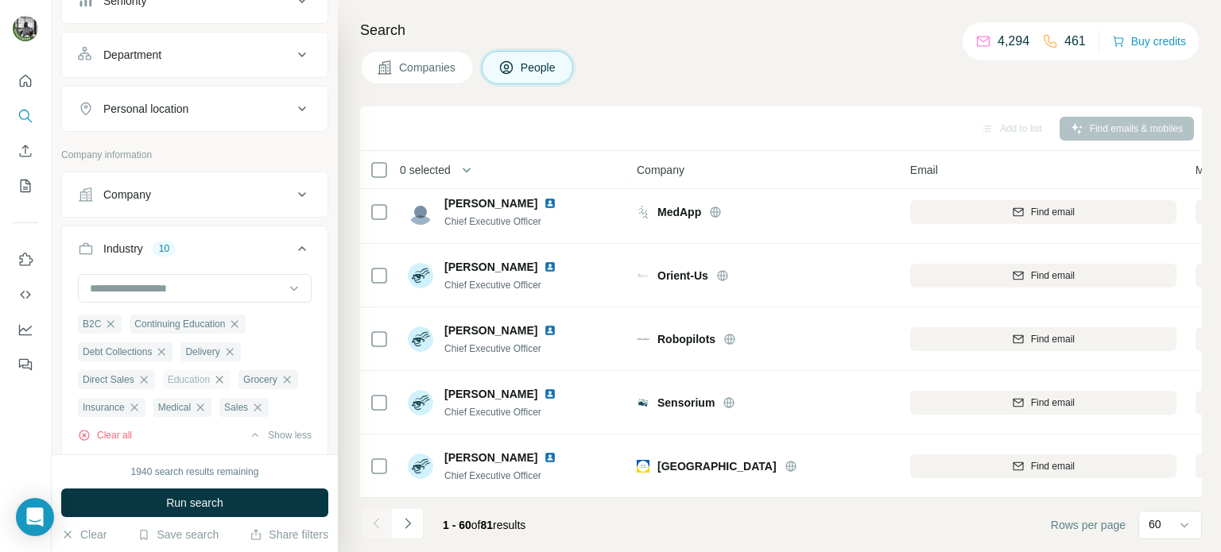
drag, startPoint x: 196, startPoint y: 498, endPoint x: 280, endPoint y: 445, distance: 99.6
click at [196, 497] on span "Run search" at bounding box center [194, 503] width 57 height 16
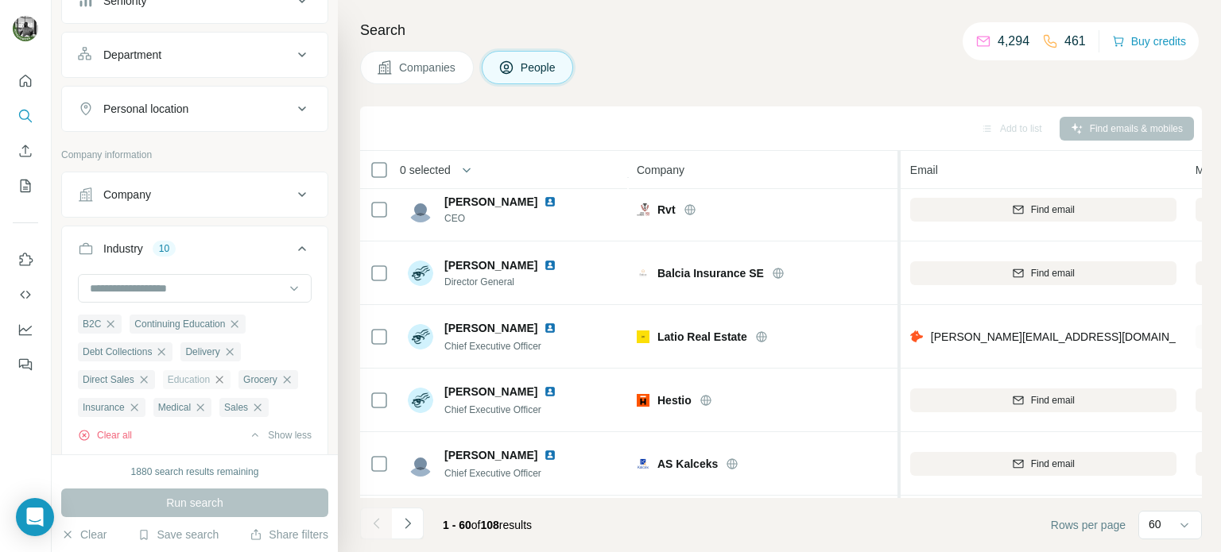
scroll to position [1112, 0]
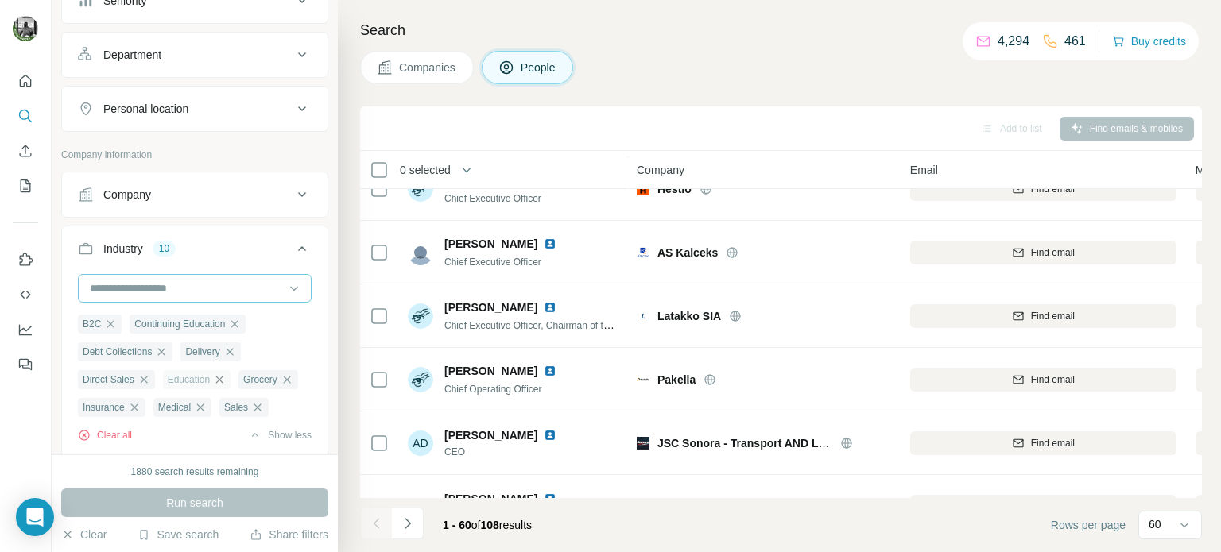
click at [207, 287] on input at bounding box center [186, 288] width 196 height 17
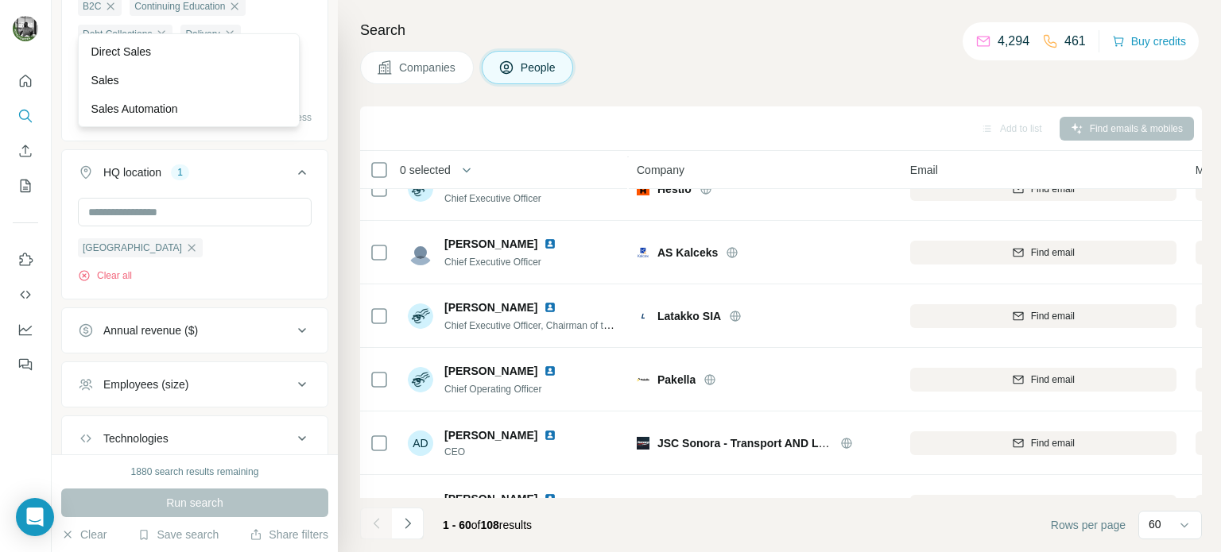
scroll to position [308, 0]
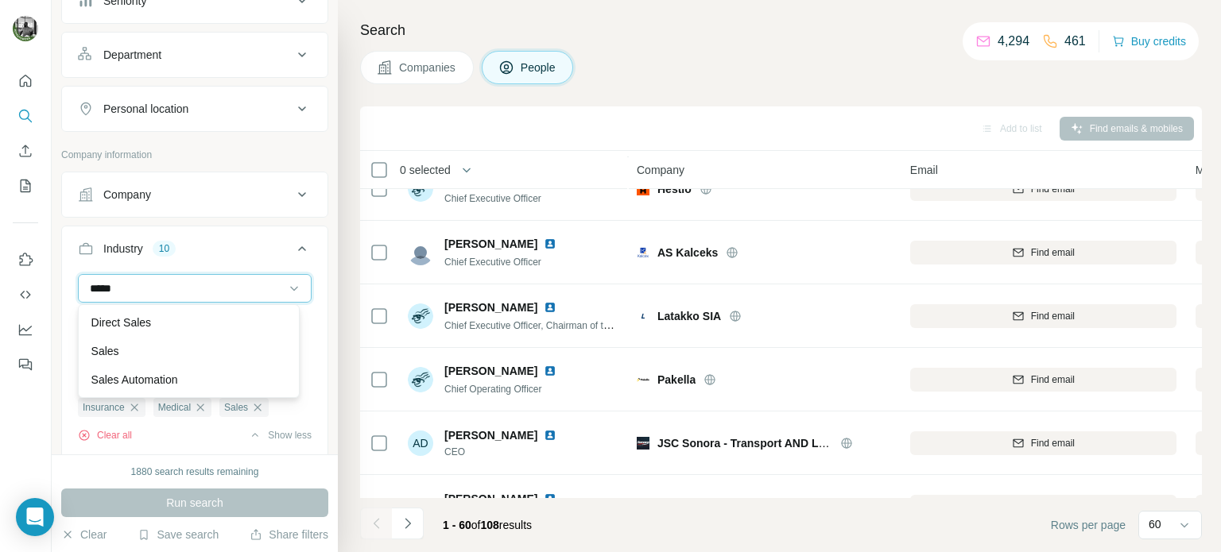
type input "*****"
drag, startPoint x: 88, startPoint y: 276, endPoint x: 59, endPoint y: 273, distance: 29.5
click at [59, 273] on div "New search Hide Company lookalikes Personal information Job title 2 CEO COO Cle…" at bounding box center [195, 227] width 286 height 455
click at [188, 292] on input "*****" at bounding box center [186, 288] width 196 height 17
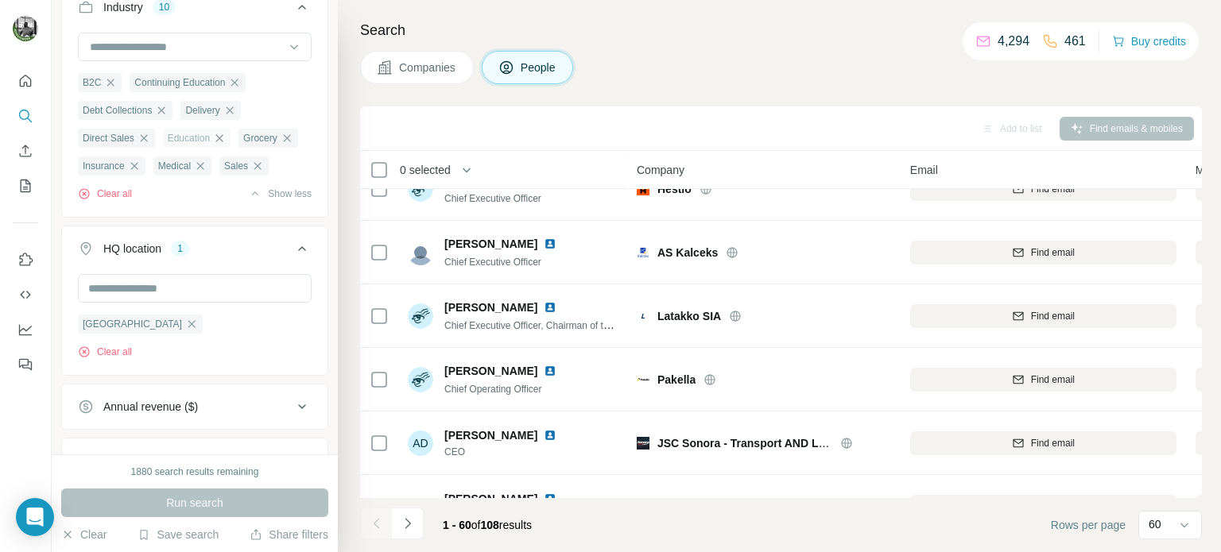
scroll to position [388, 0]
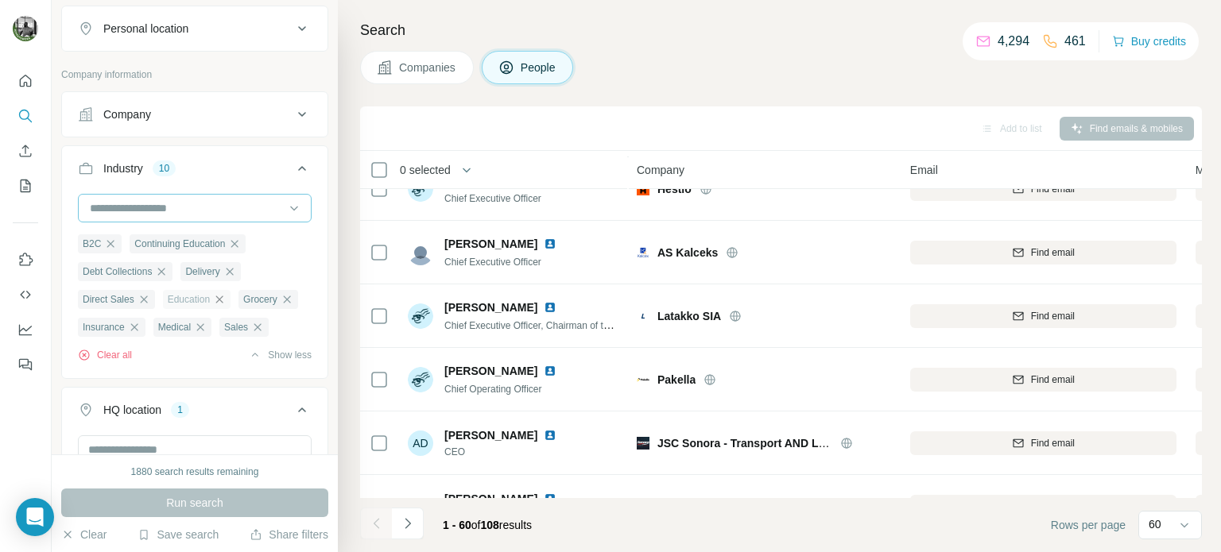
click at [254, 203] on input at bounding box center [186, 207] width 196 height 17
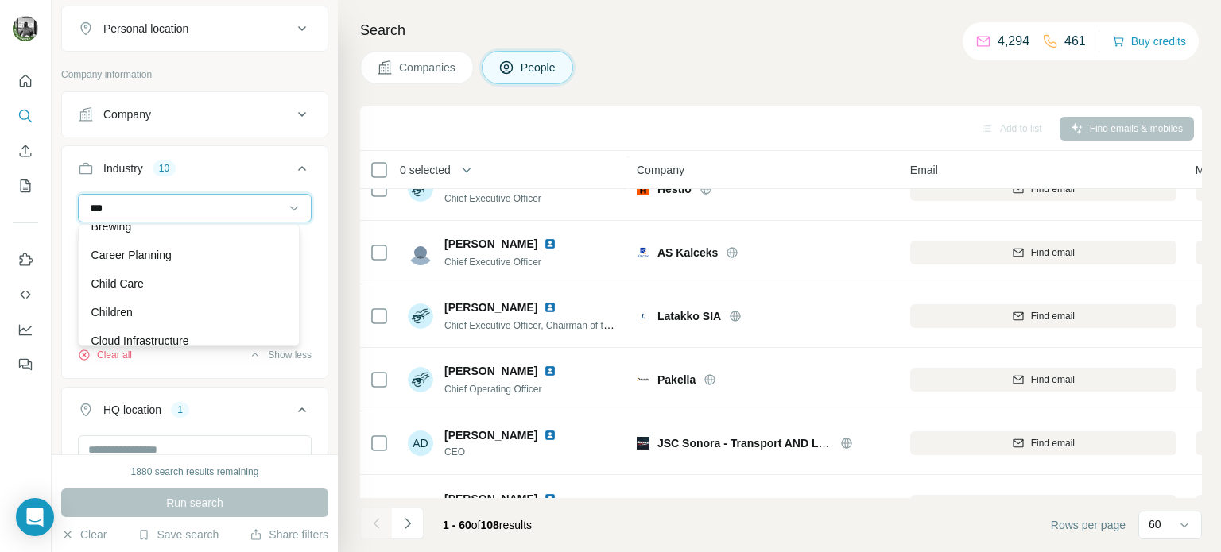
scroll to position [0, 0]
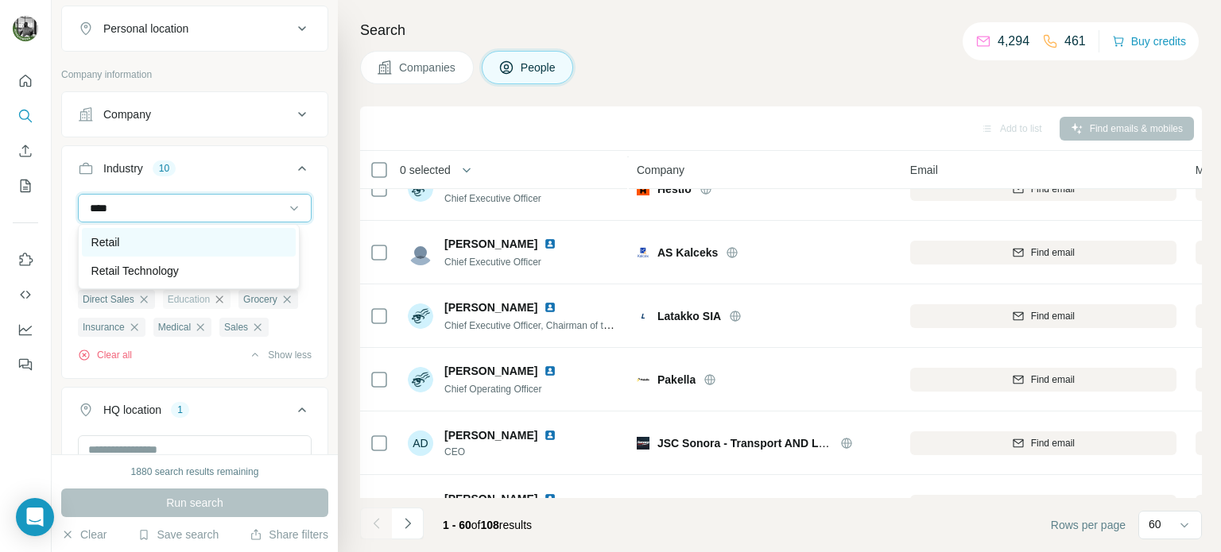
type input "****"
click at [203, 241] on div "Retail" at bounding box center [188, 242] width 195 height 16
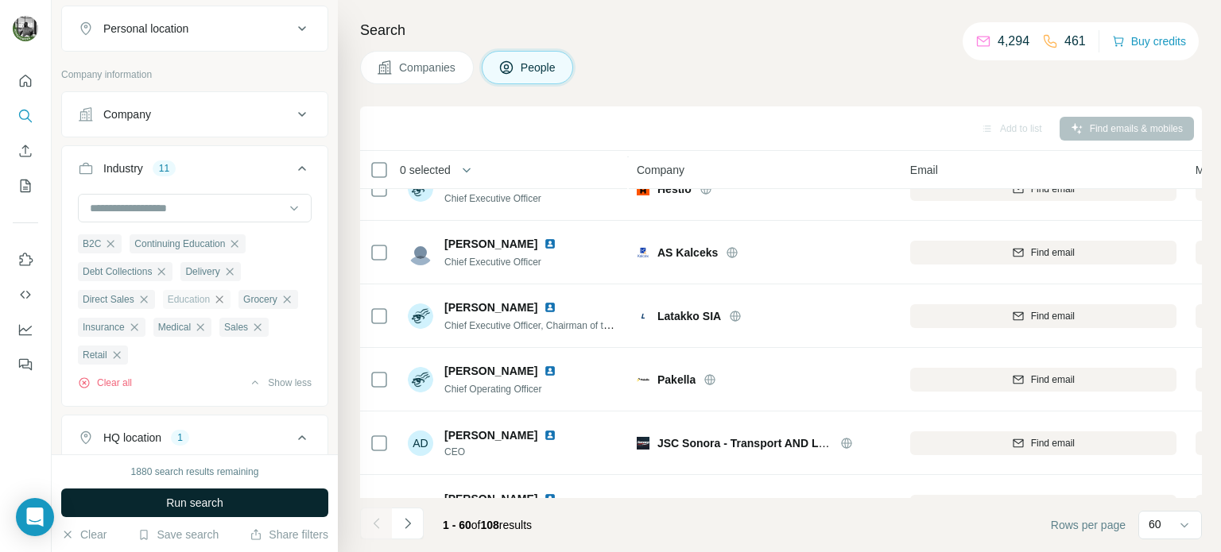
click at [246, 499] on button "Run search" at bounding box center [194, 503] width 267 height 29
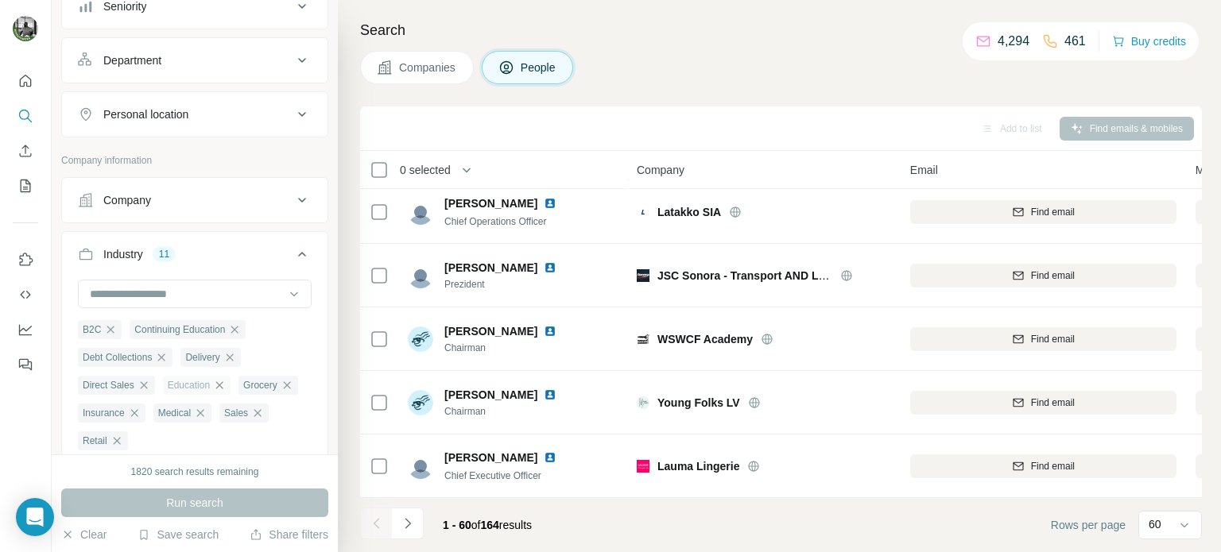
scroll to position [477, 0]
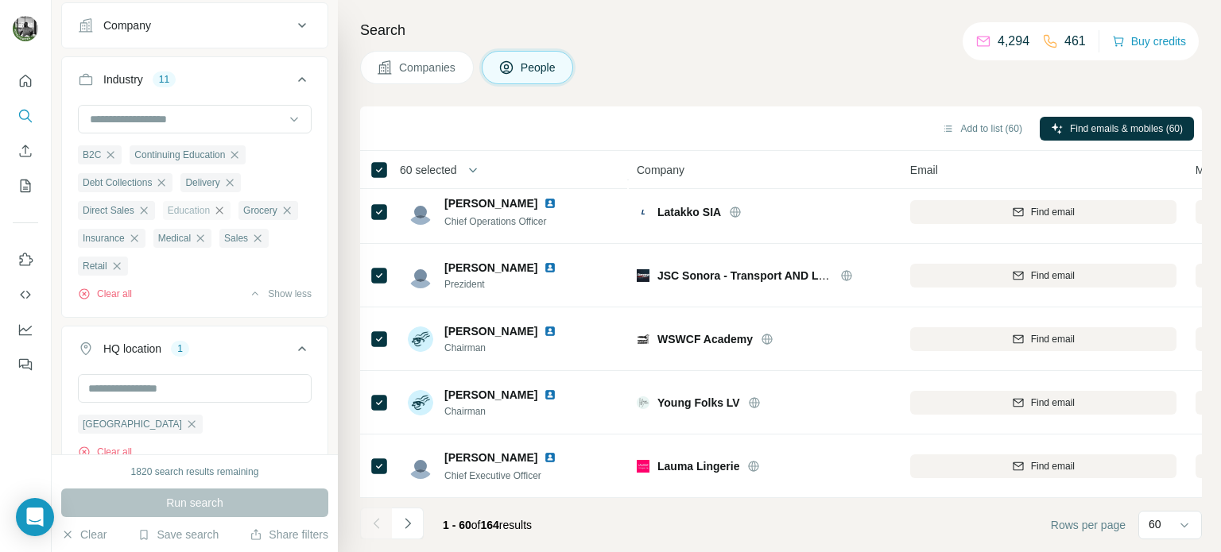
click at [416, 526] on button "Navigate to next page" at bounding box center [408, 524] width 32 height 32
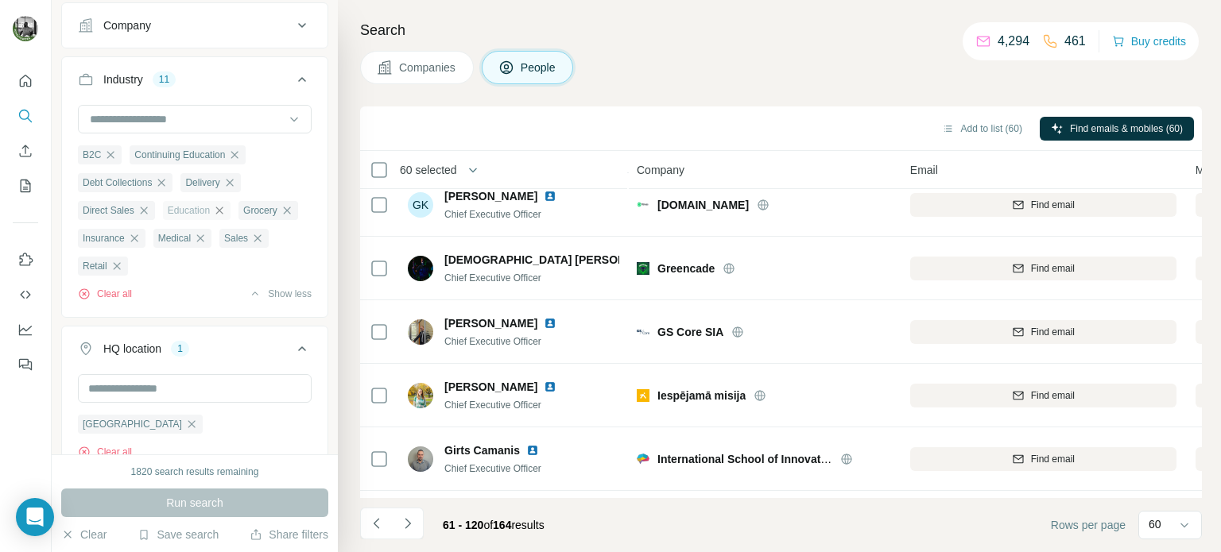
scroll to position [3512, 0]
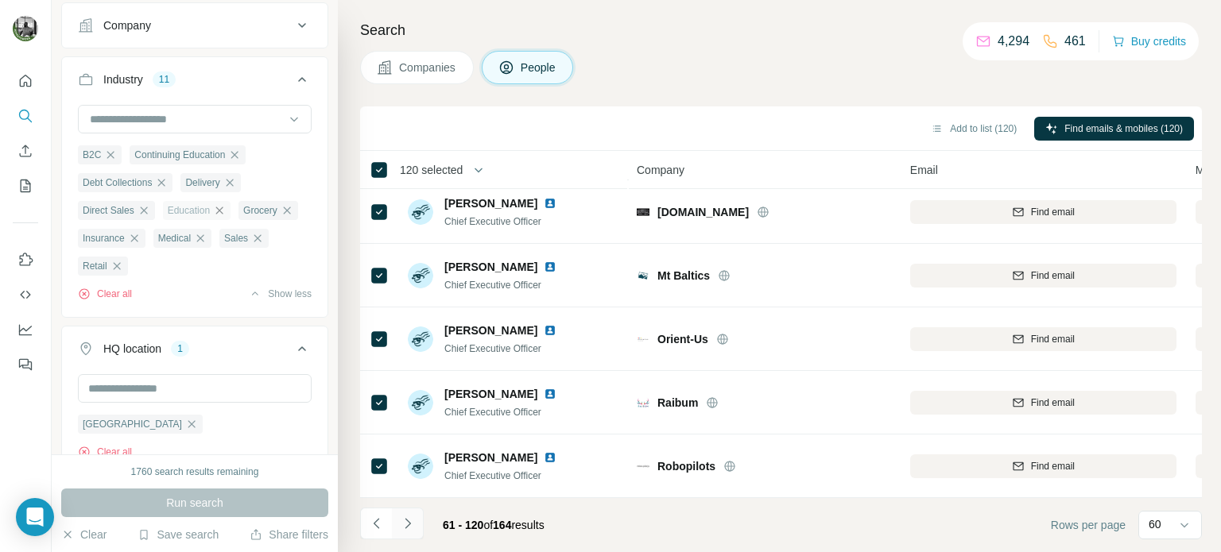
click at [408, 520] on icon "Navigate to next page" at bounding box center [408, 524] width 16 height 16
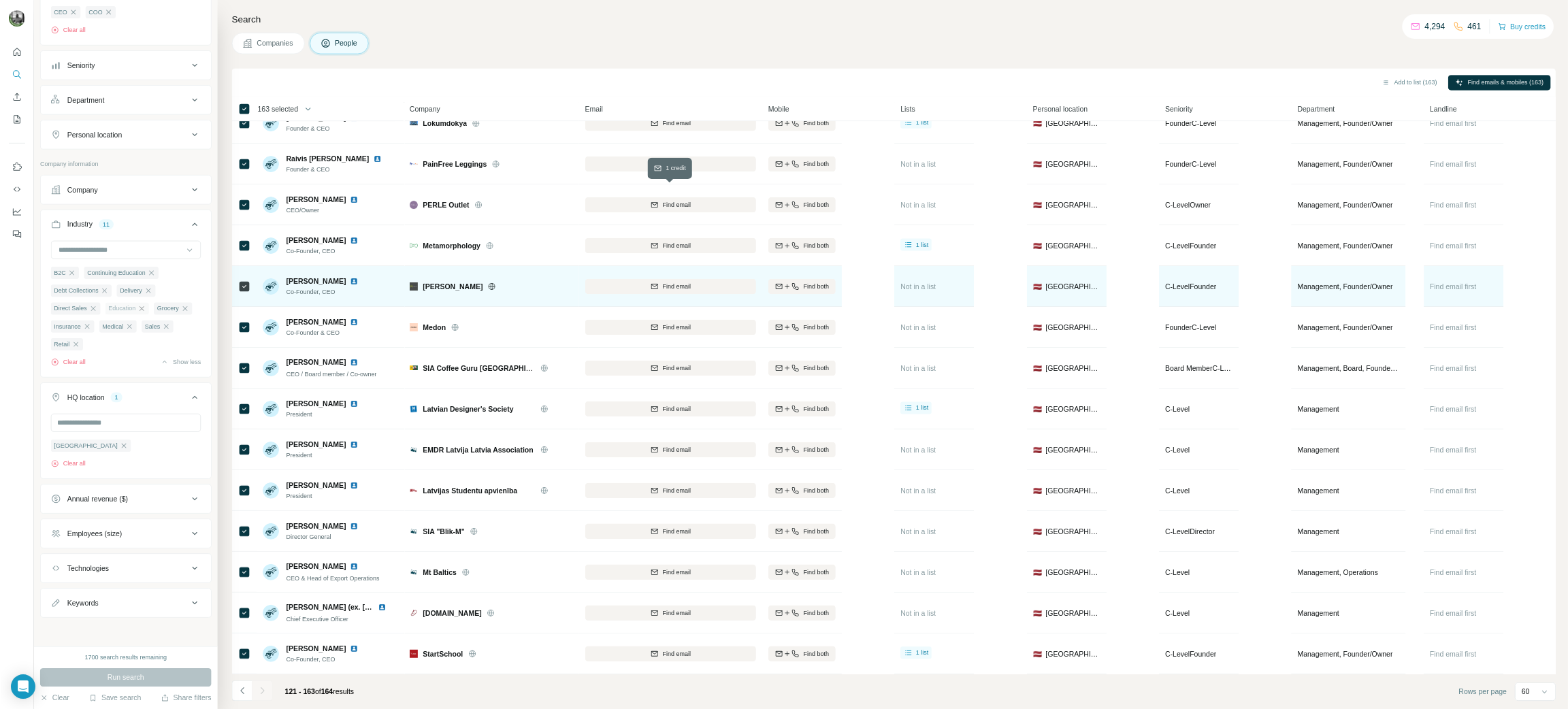
scroll to position [934, 0]
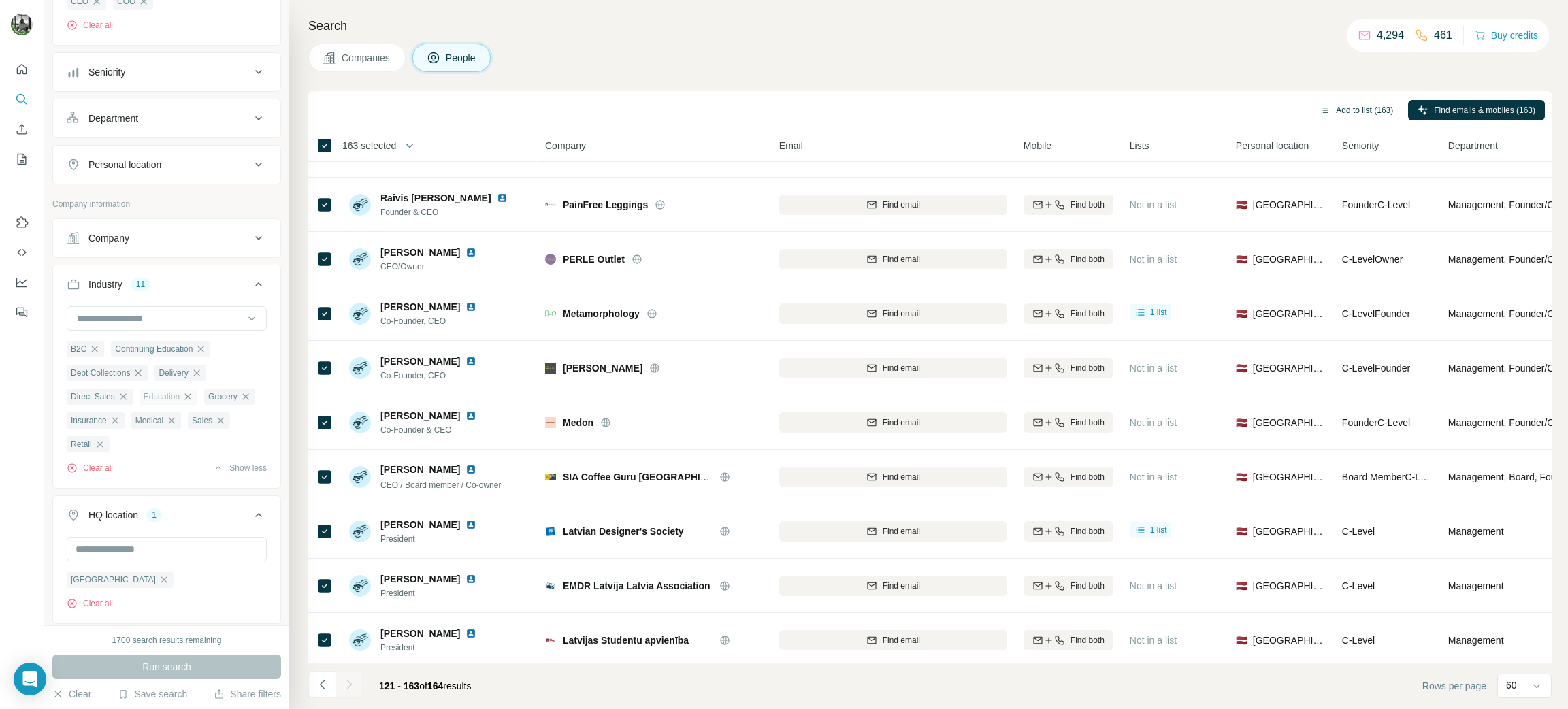
click at [1320, 108] on icon "button" at bounding box center [1325, 110] width 11 height 11
click at [1373, 104] on button "Add to list (163)" at bounding box center [1356, 110] width 92 height 21
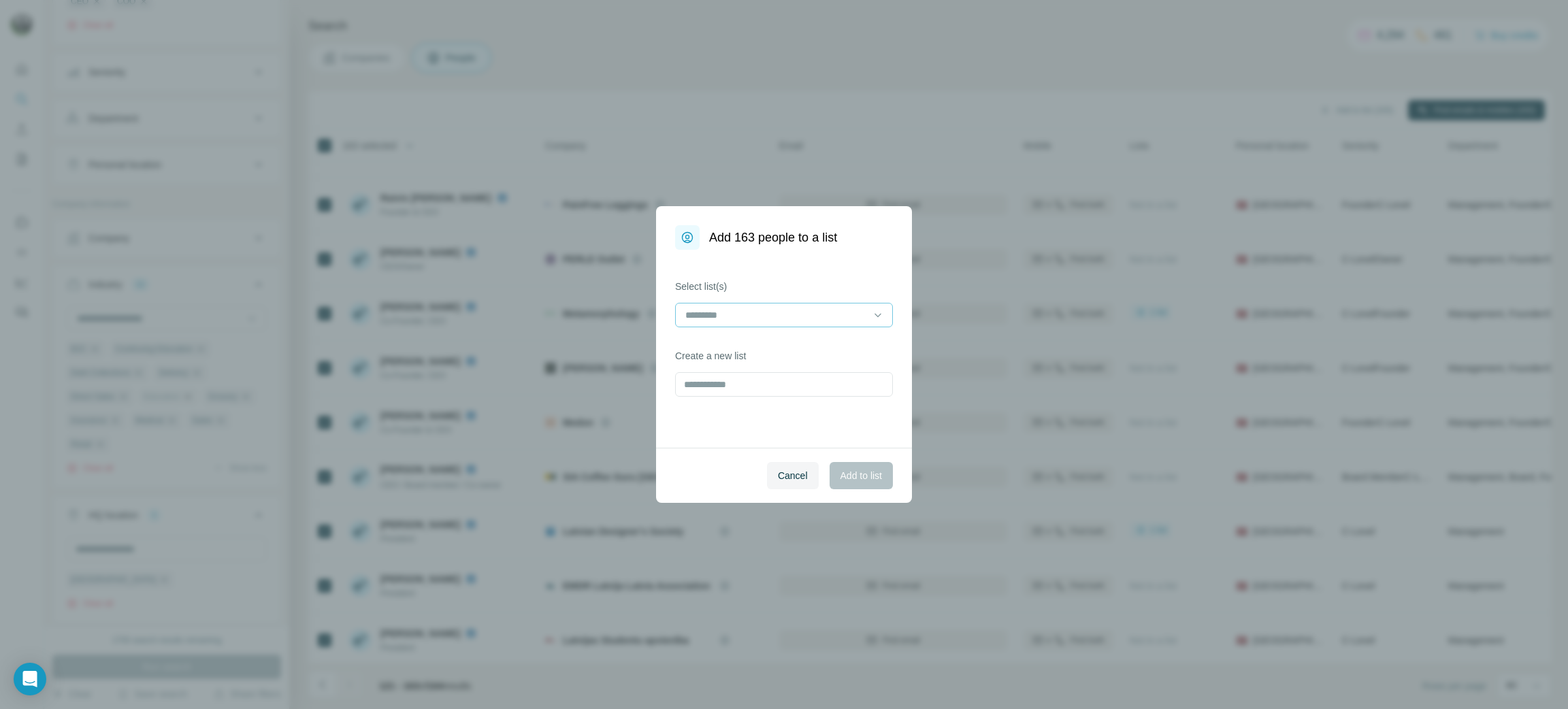
click at [745, 314] on input at bounding box center [776, 314] width 184 height 15
type input "*****"
click at [730, 383] on input "text" at bounding box center [784, 384] width 218 height 25
type input "*****"
click at [864, 468] on span "Add to list" at bounding box center [861, 475] width 41 height 14
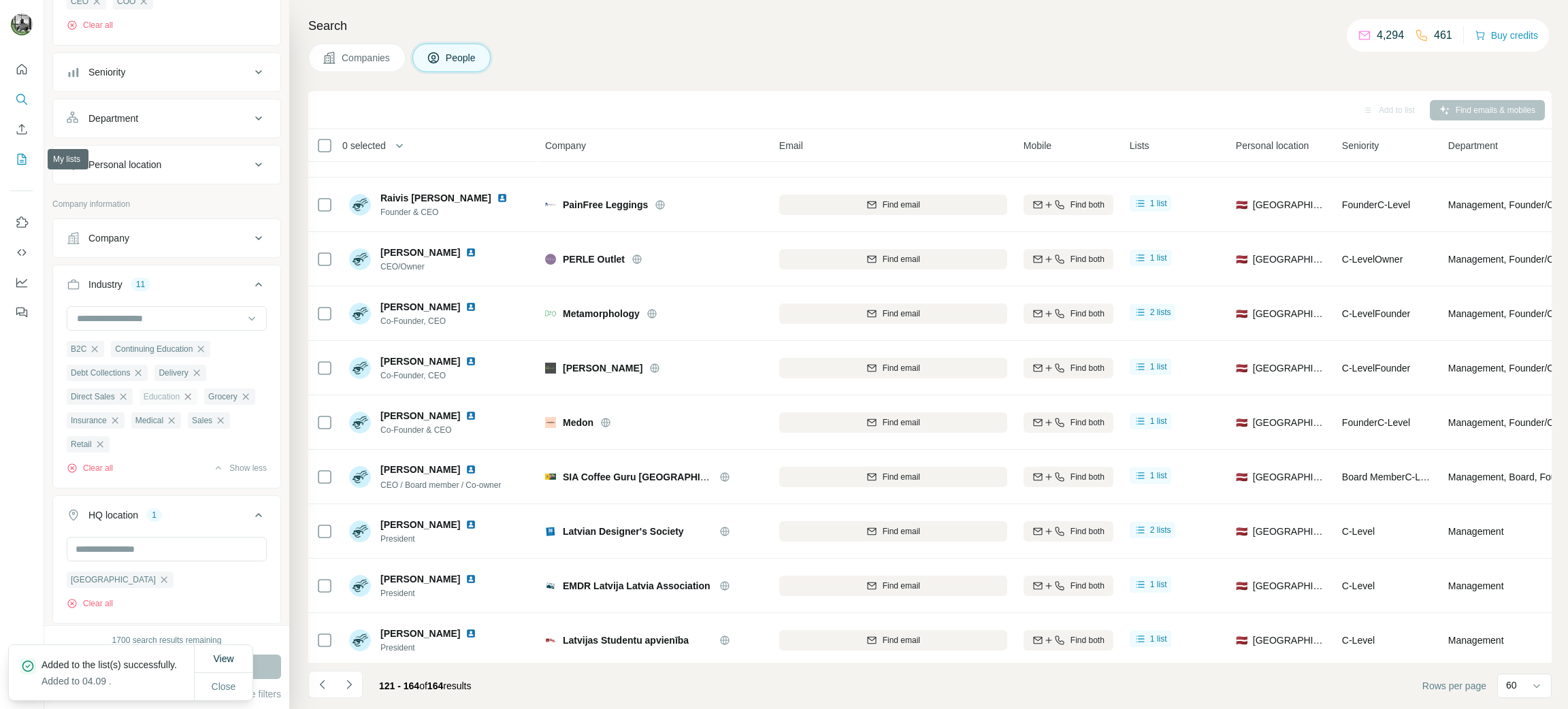
click at [20, 158] on icon "My lists" at bounding box center [21, 159] width 14 height 14
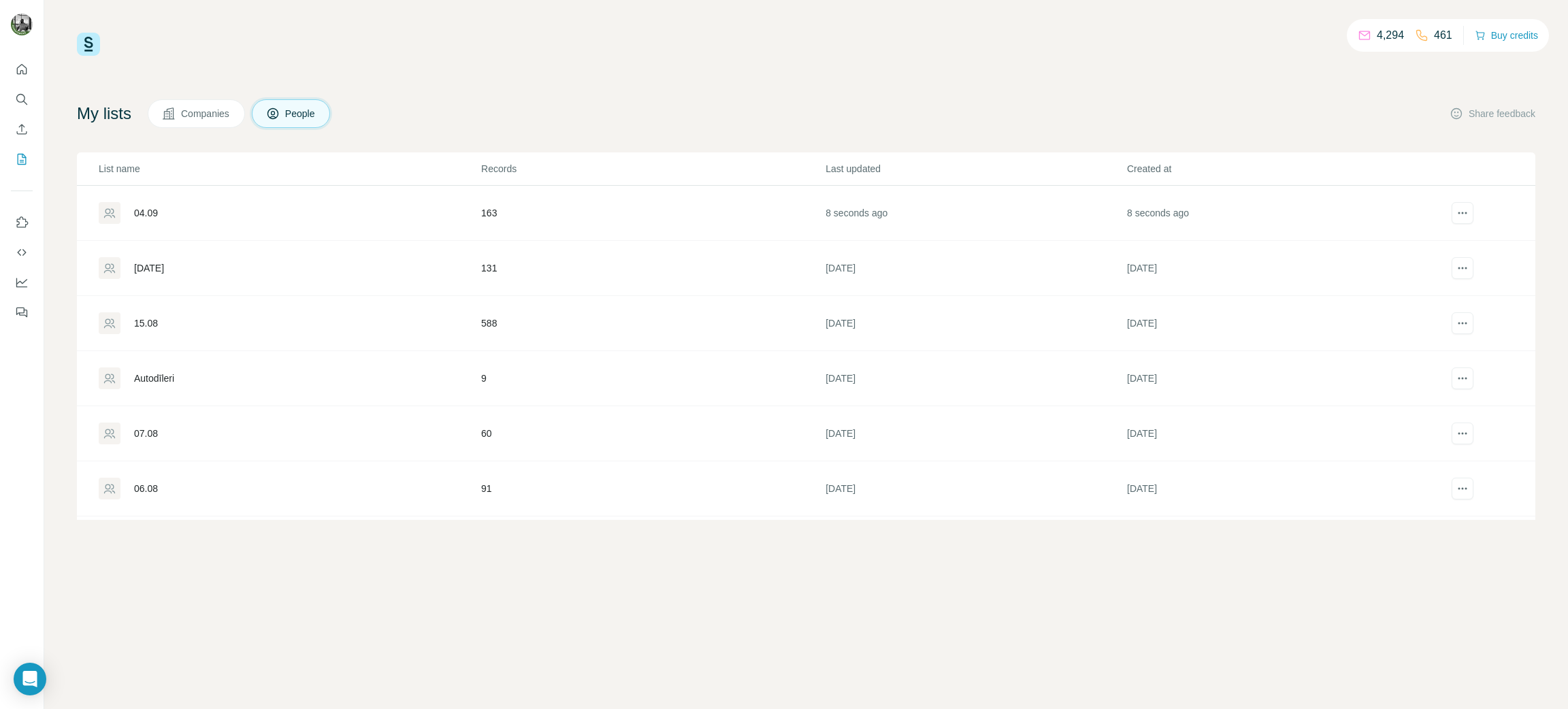
click at [148, 204] on div "04.09" at bounding box center [289, 212] width 381 height 21
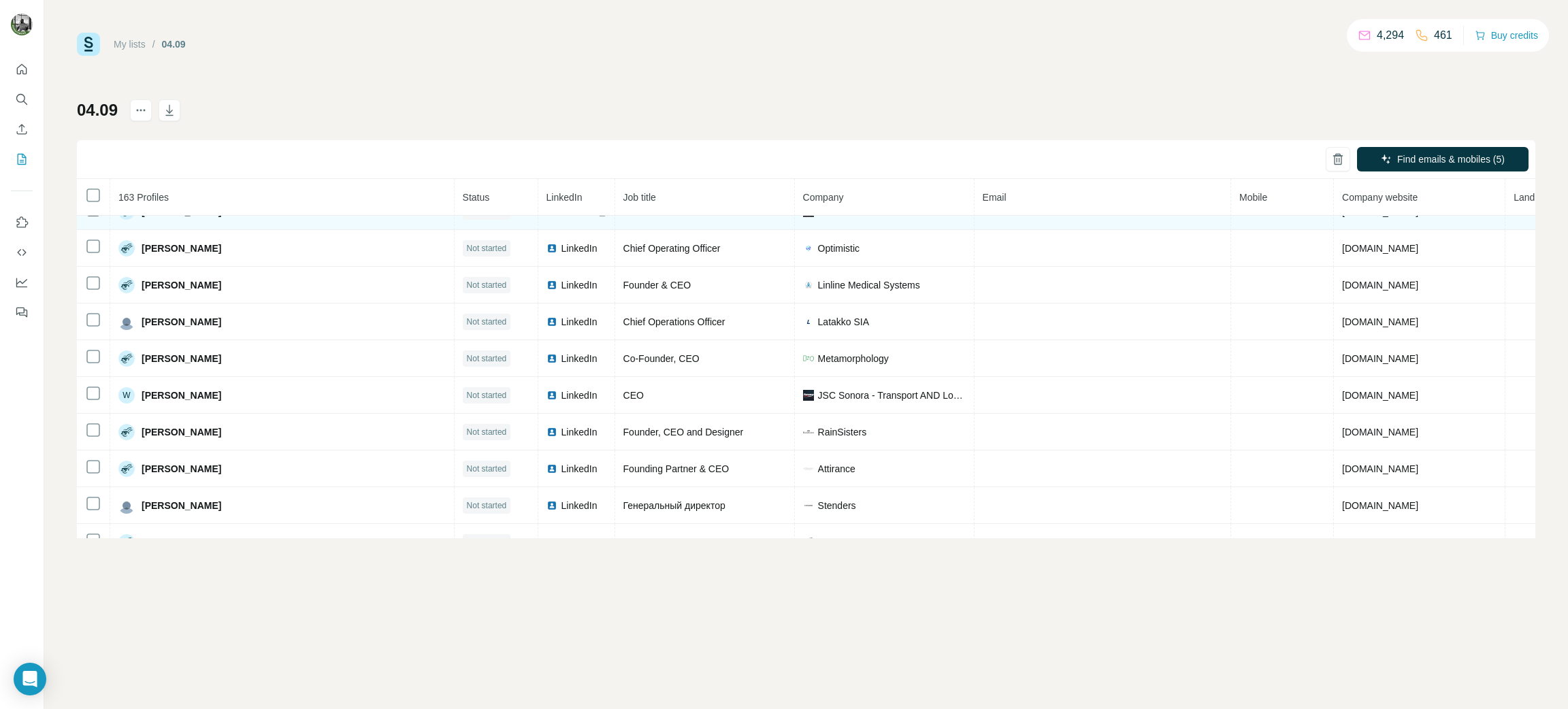
scroll to position [5756, 0]
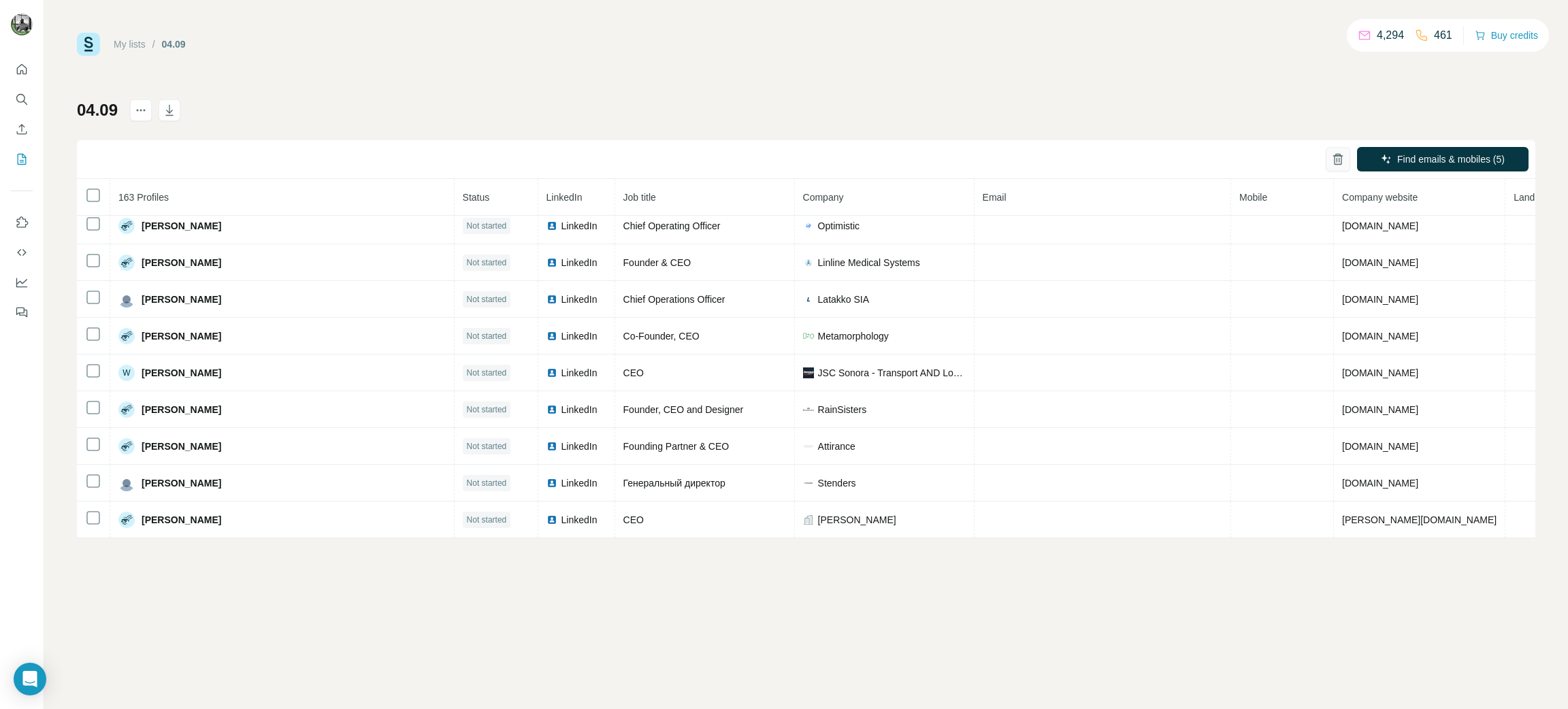
click at [1342, 166] on button "button" at bounding box center [1338, 159] width 25 height 25
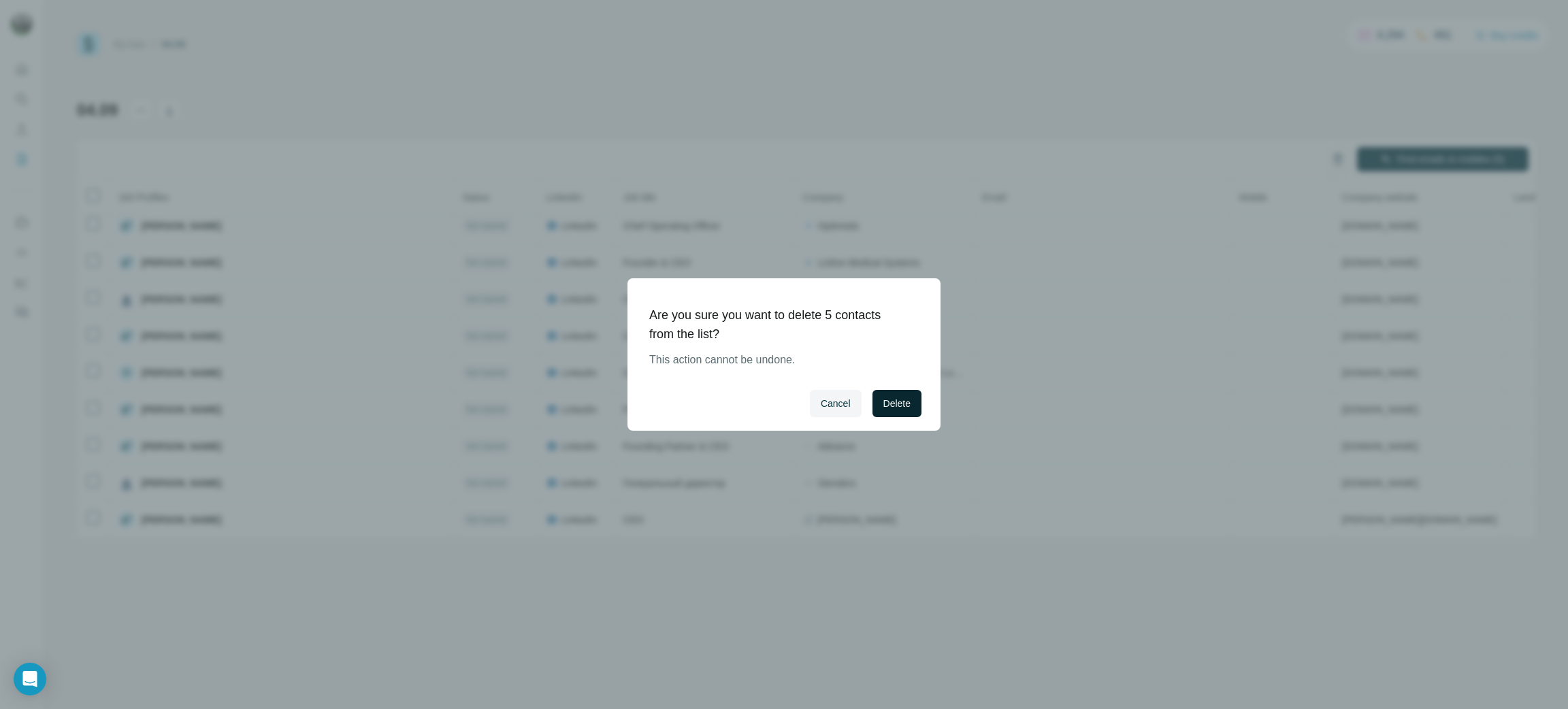
click at [885, 404] on span "Delete" at bounding box center [897, 403] width 27 height 14
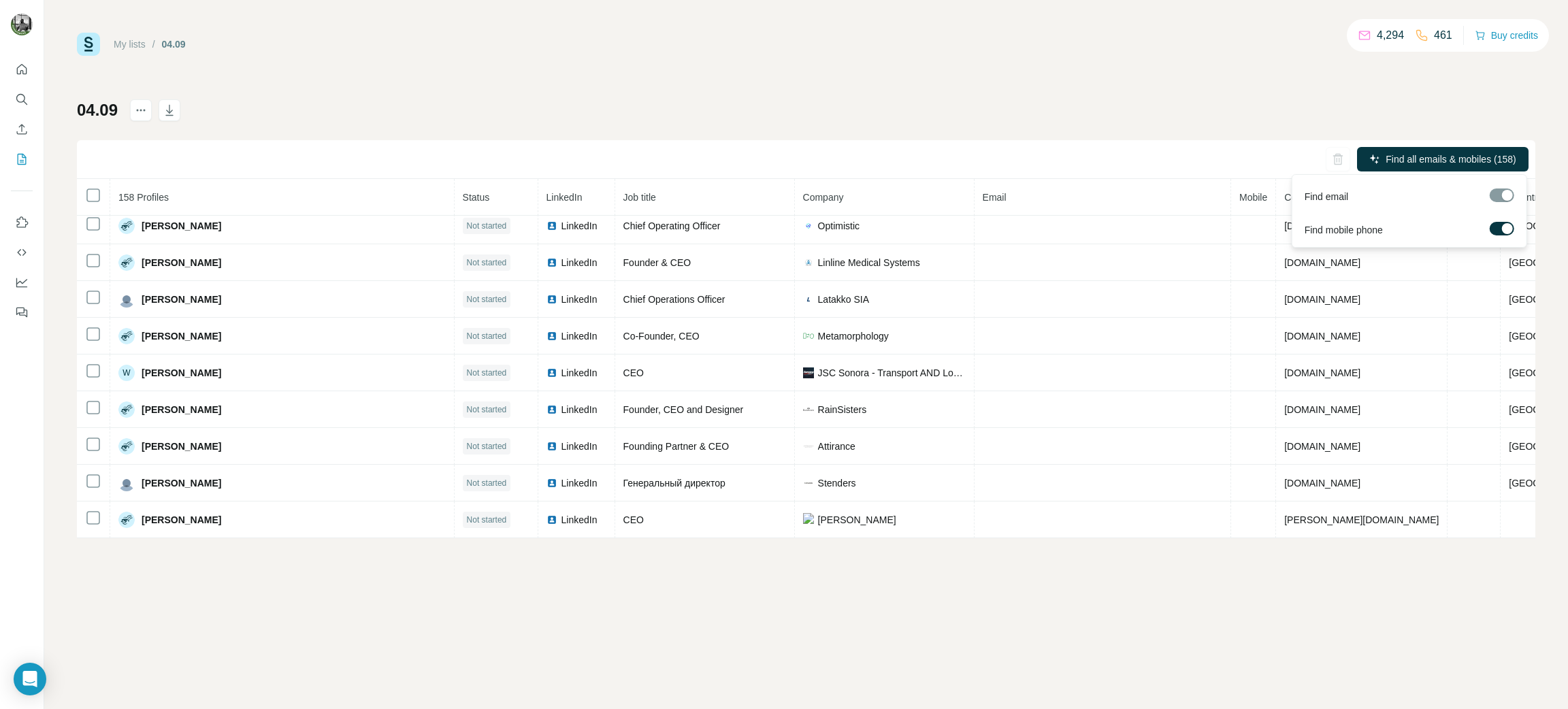
scroll to position [5607, 0]
click at [1461, 163] on span "Find all emails & mobiles (158)" at bounding box center [1451, 159] width 130 height 14
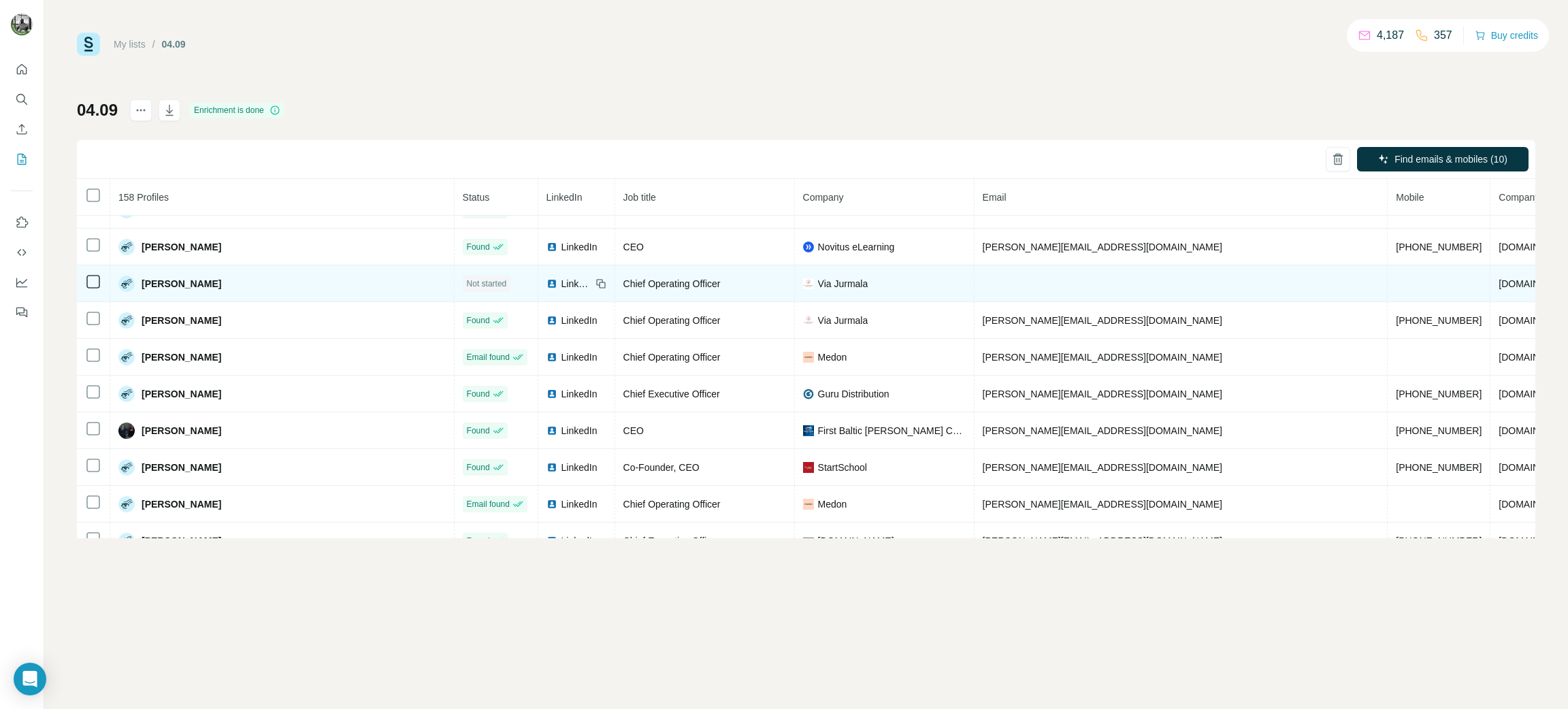
scroll to position [509, 0]
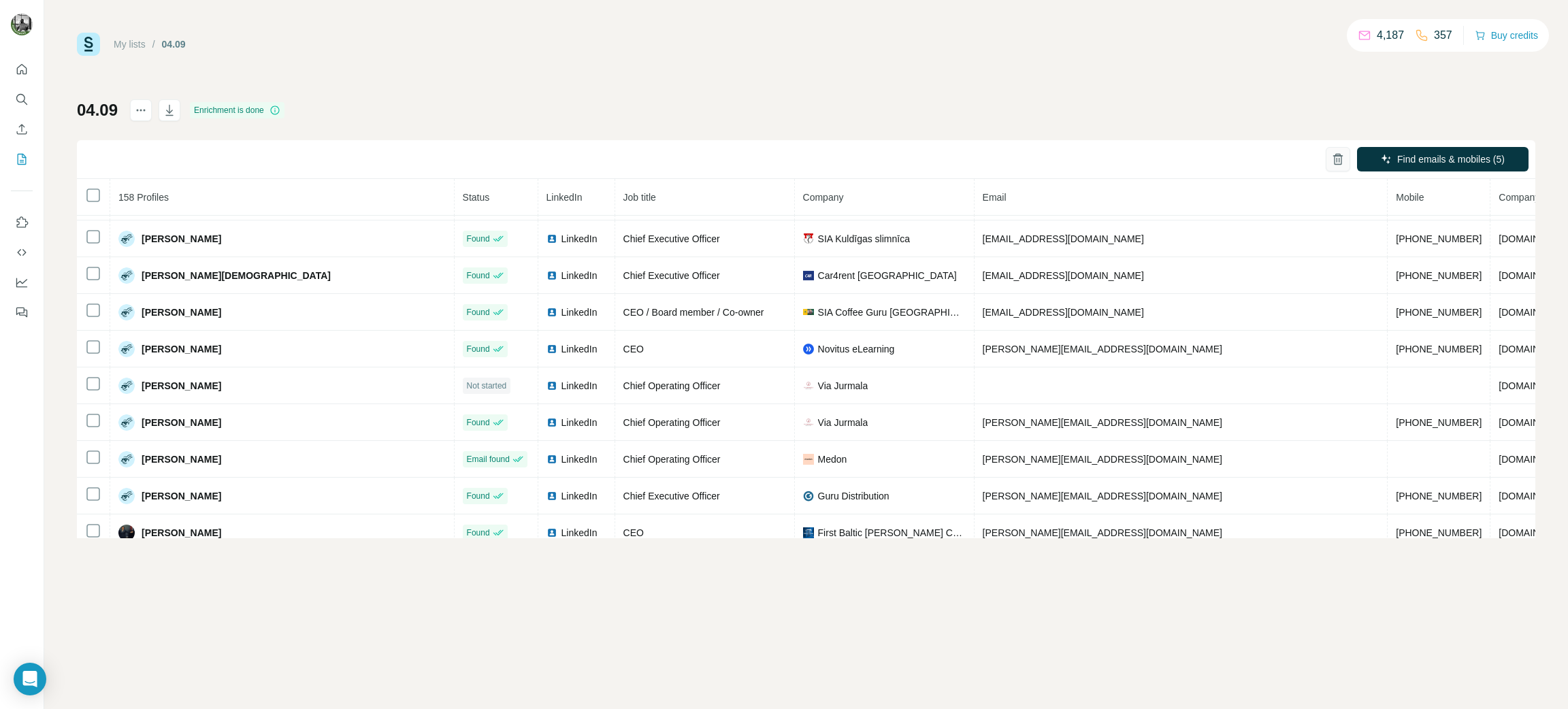
click at [1338, 155] on icon "button" at bounding box center [1338, 155] width 5 height 3
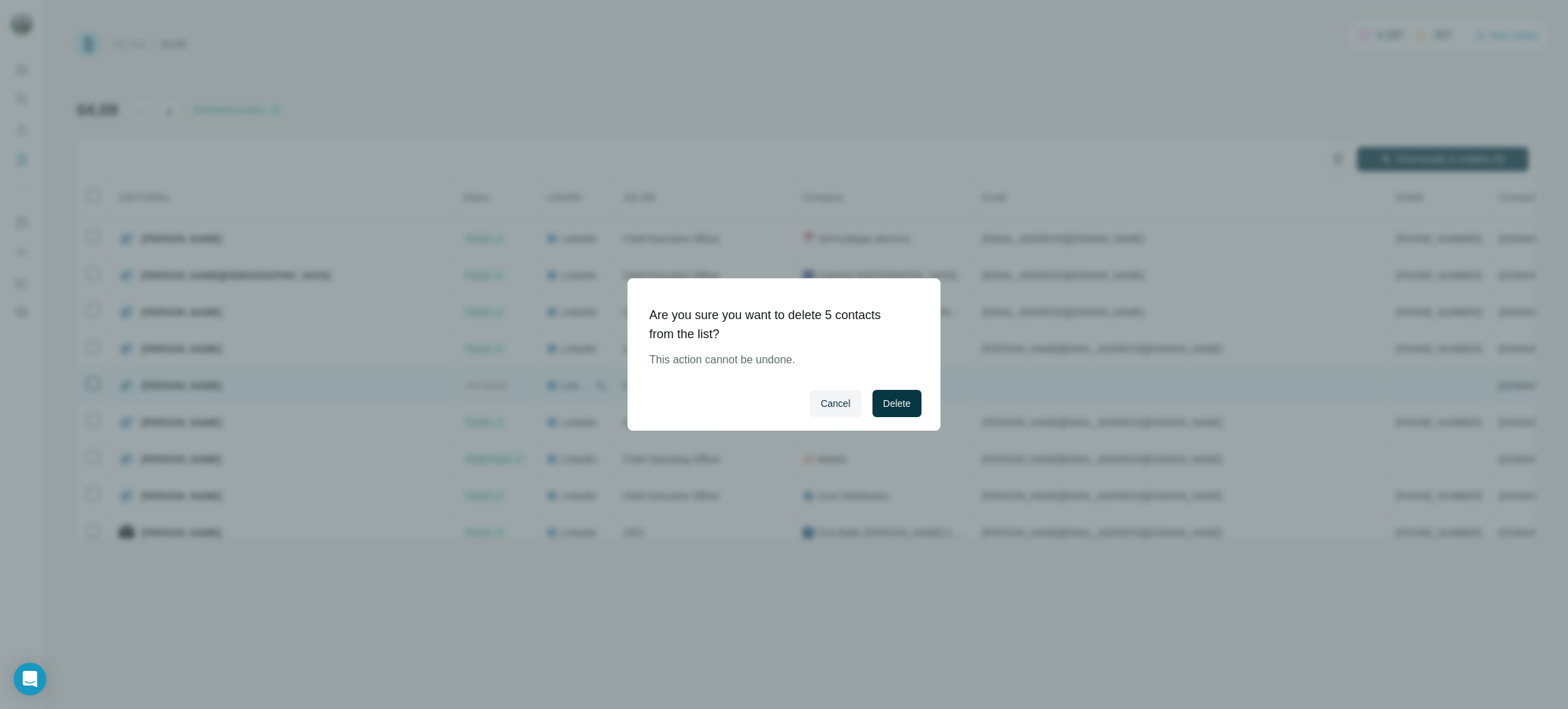
click at [909, 399] on span "Delete" at bounding box center [897, 403] width 27 height 14
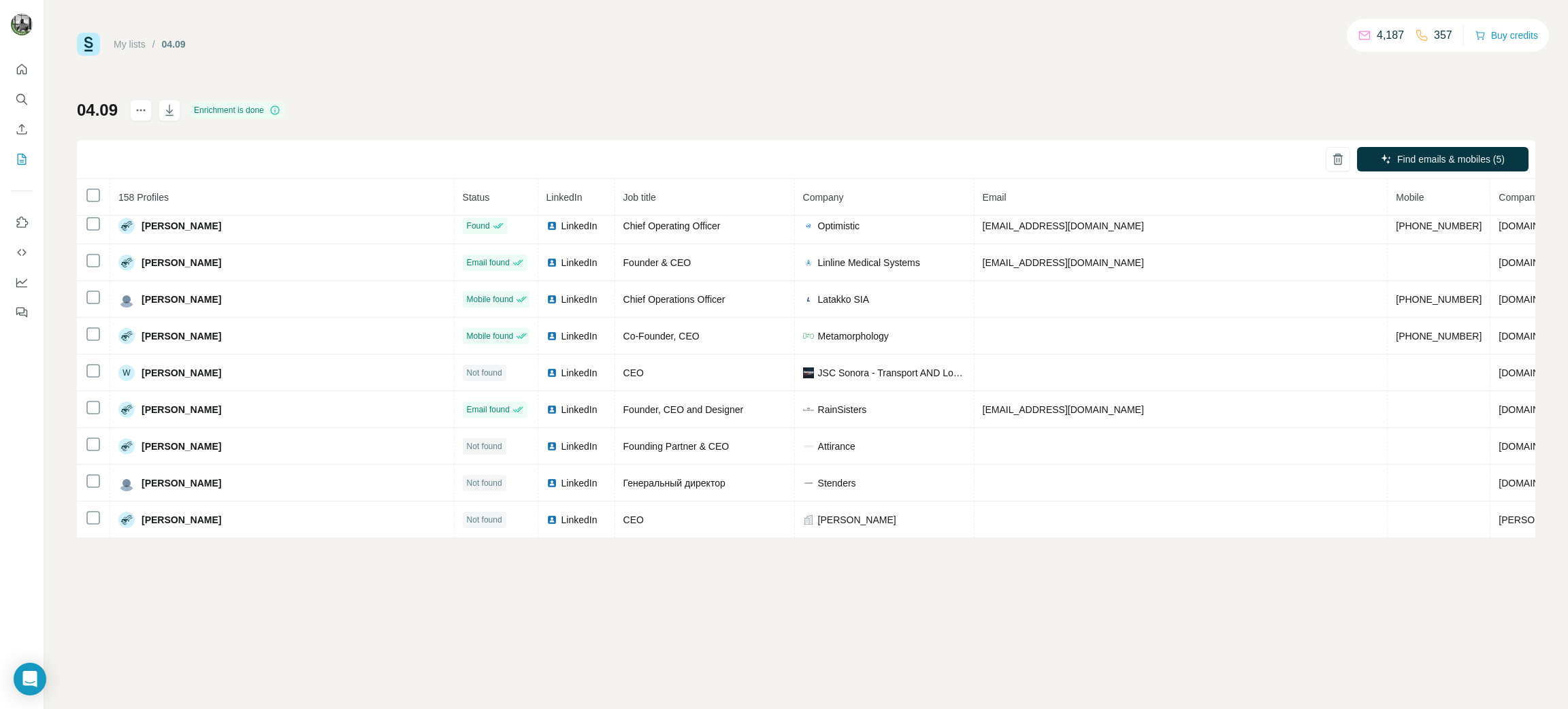
scroll to position [5618, 0]
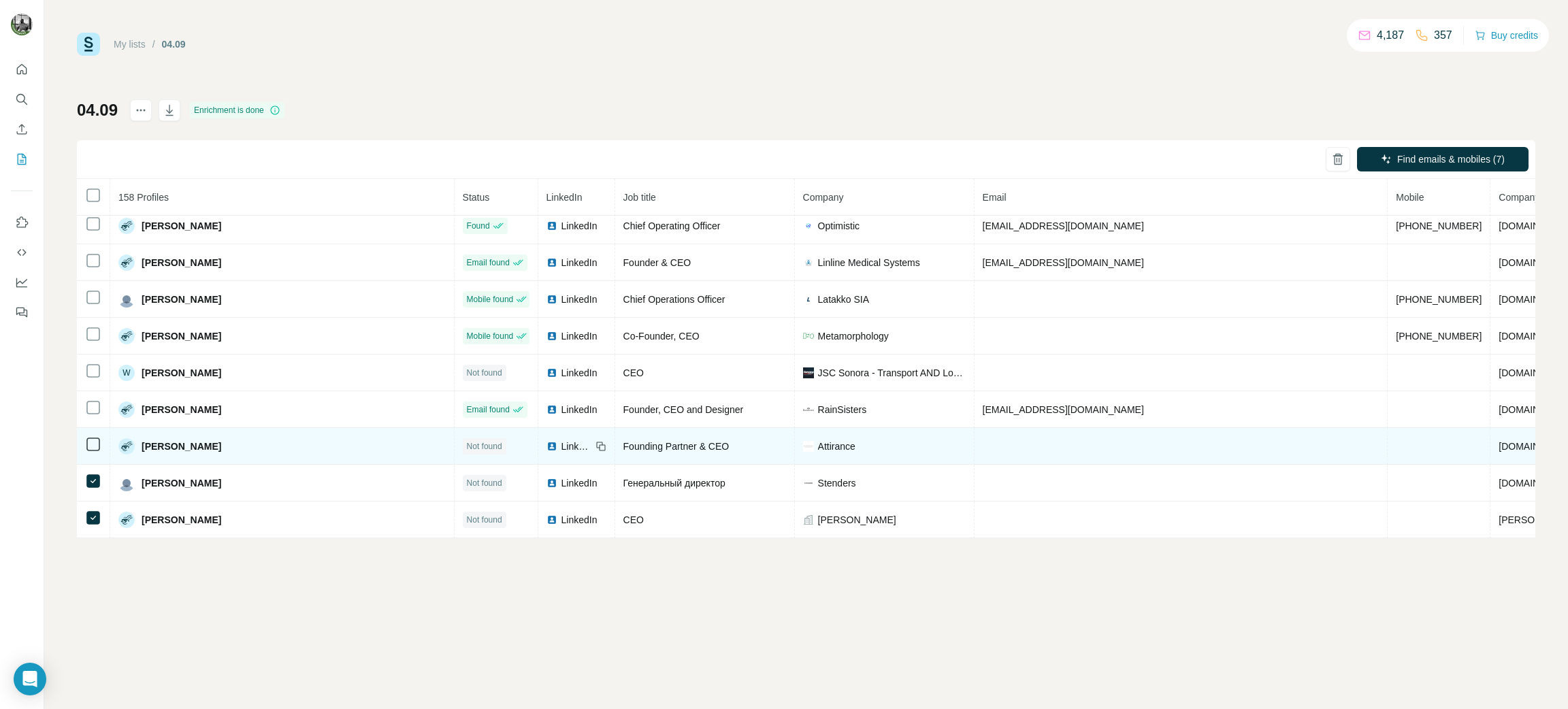
click at [91, 438] on div at bounding box center [92, 444] width 16 height 16
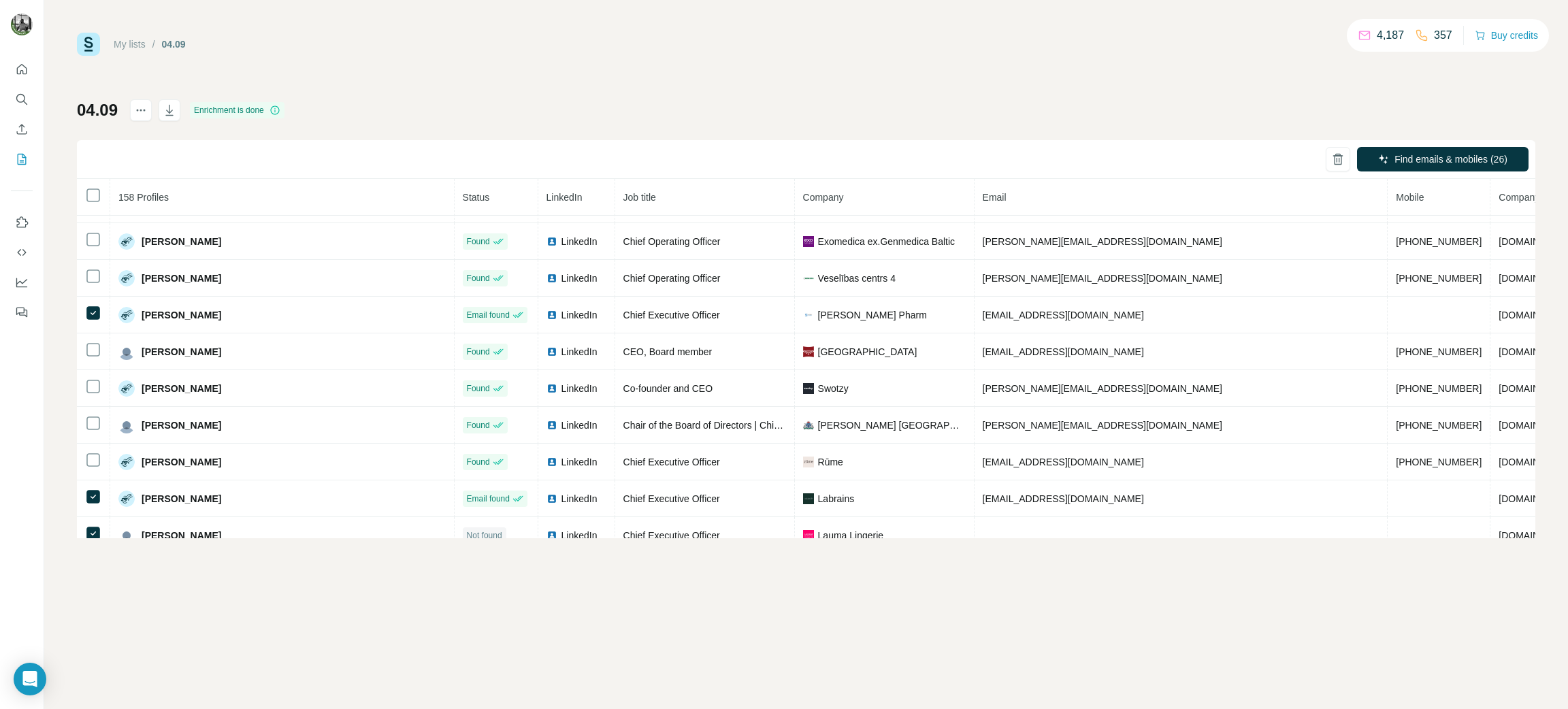
scroll to position [3169, 0]
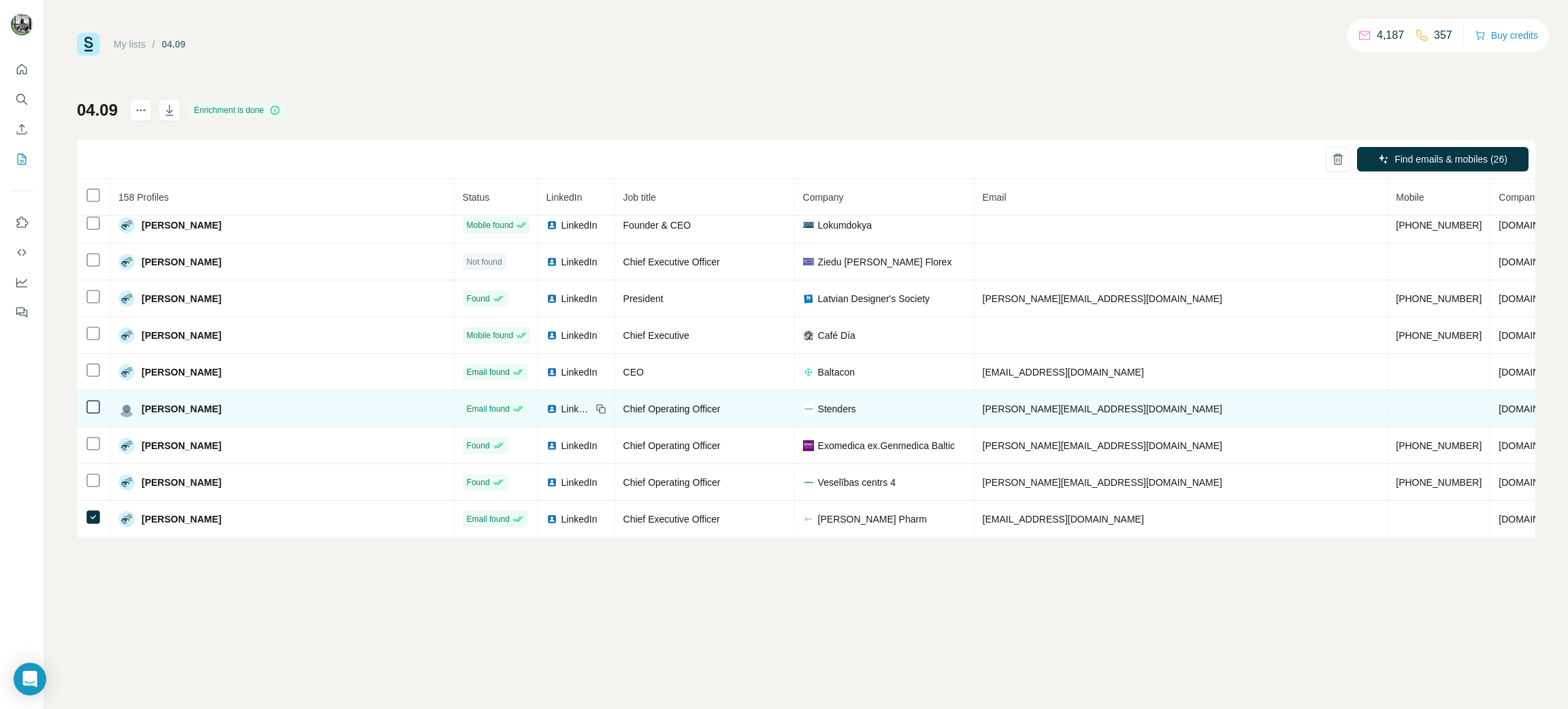
click at [92, 415] on div at bounding box center [92, 407] width 16 height 16
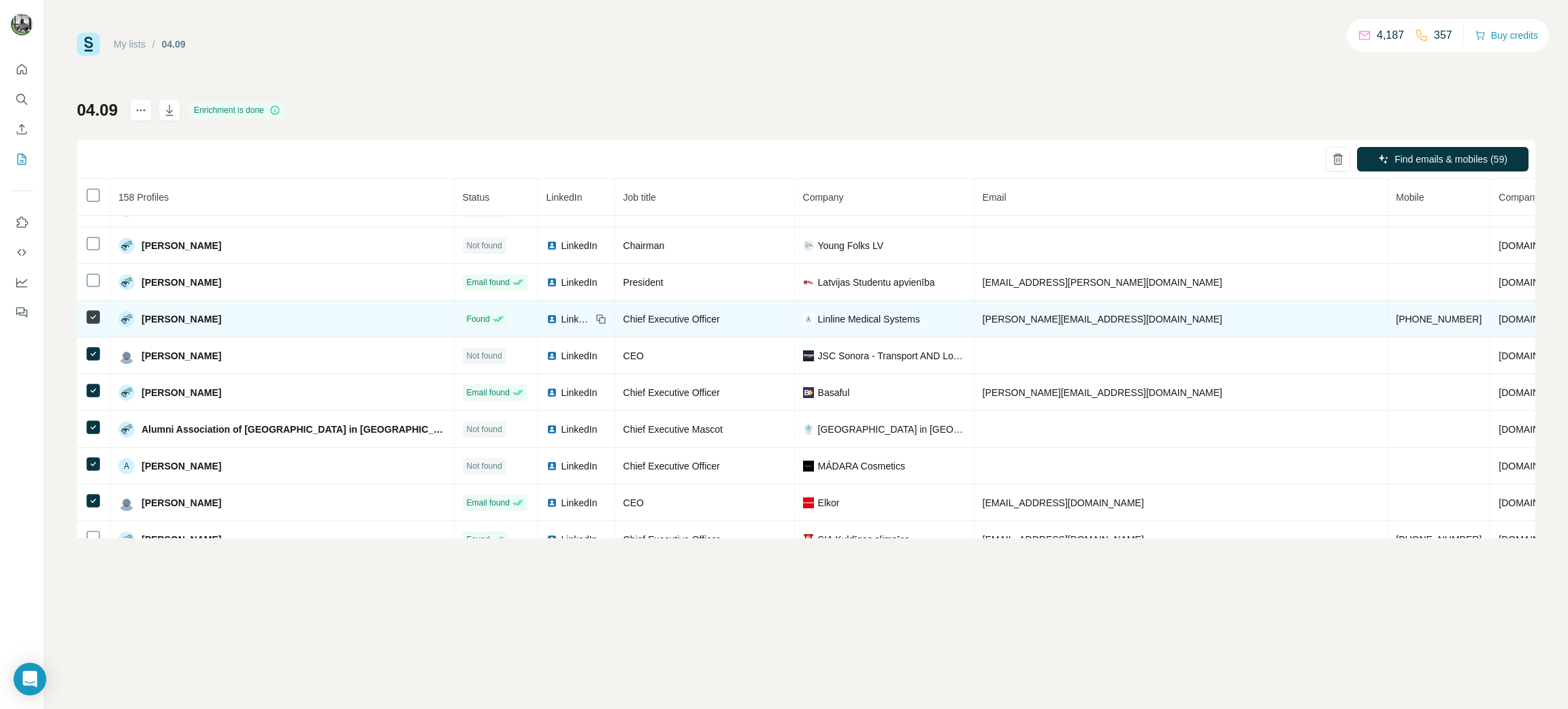
scroll to position [107, 0]
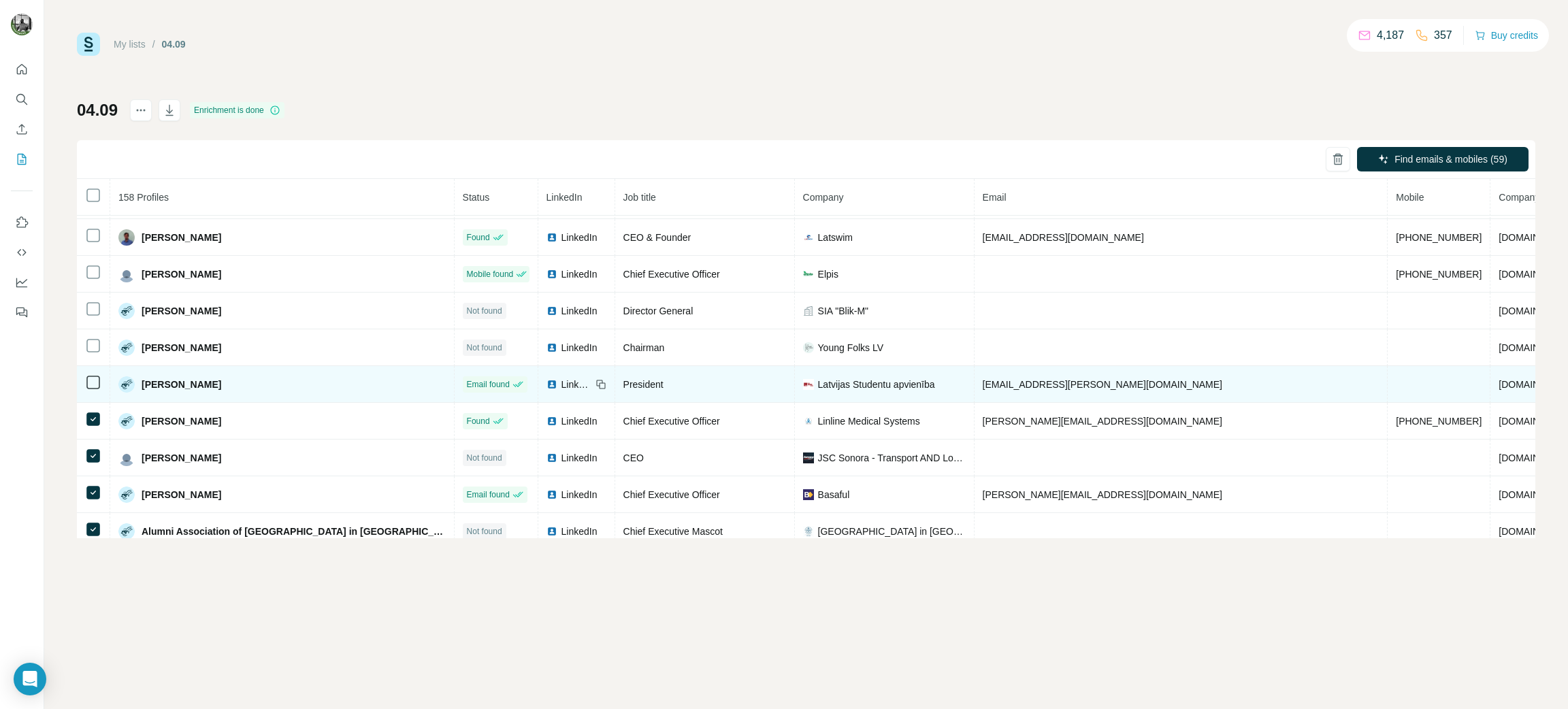
click at [100, 385] on icon at bounding box center [92, 382] width 16 height 16
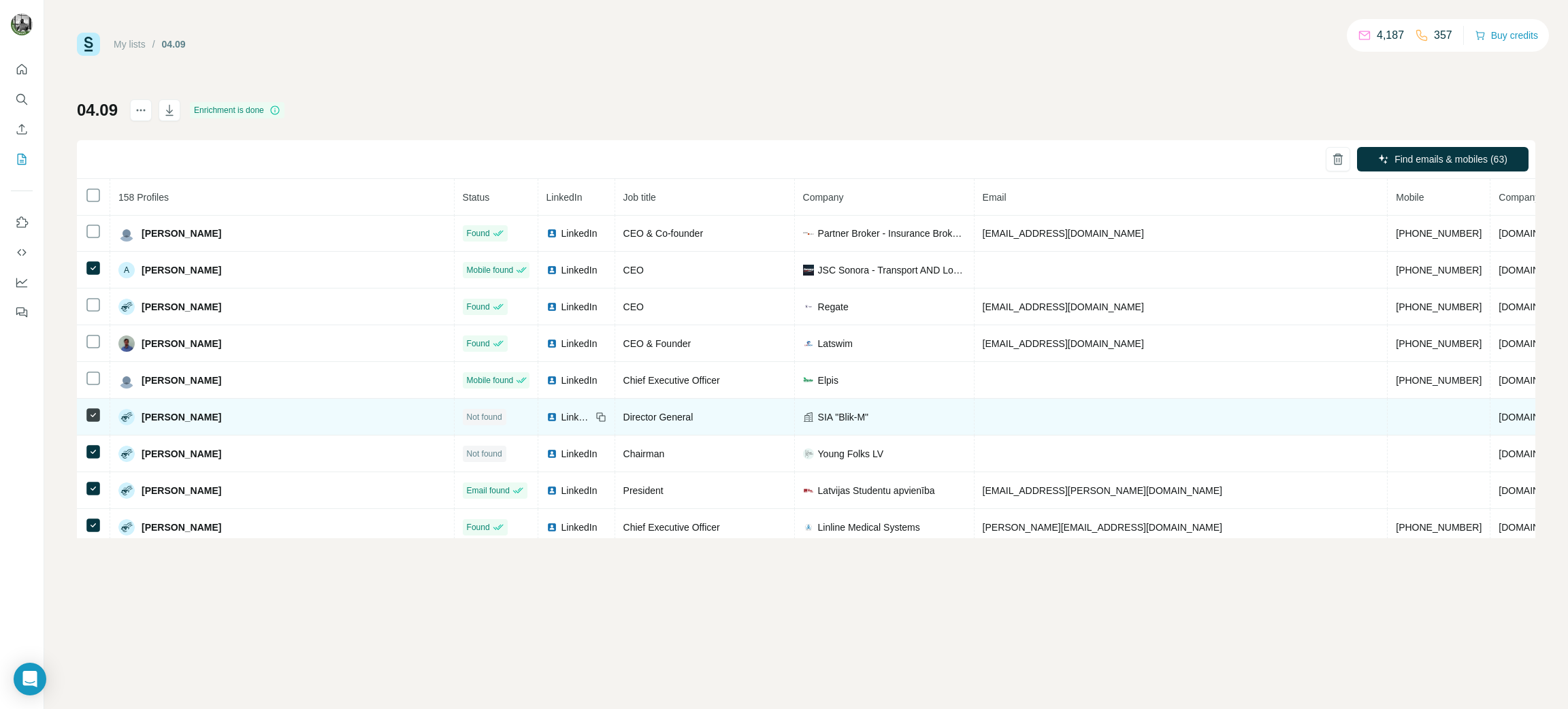
scroll to position [0, 0]
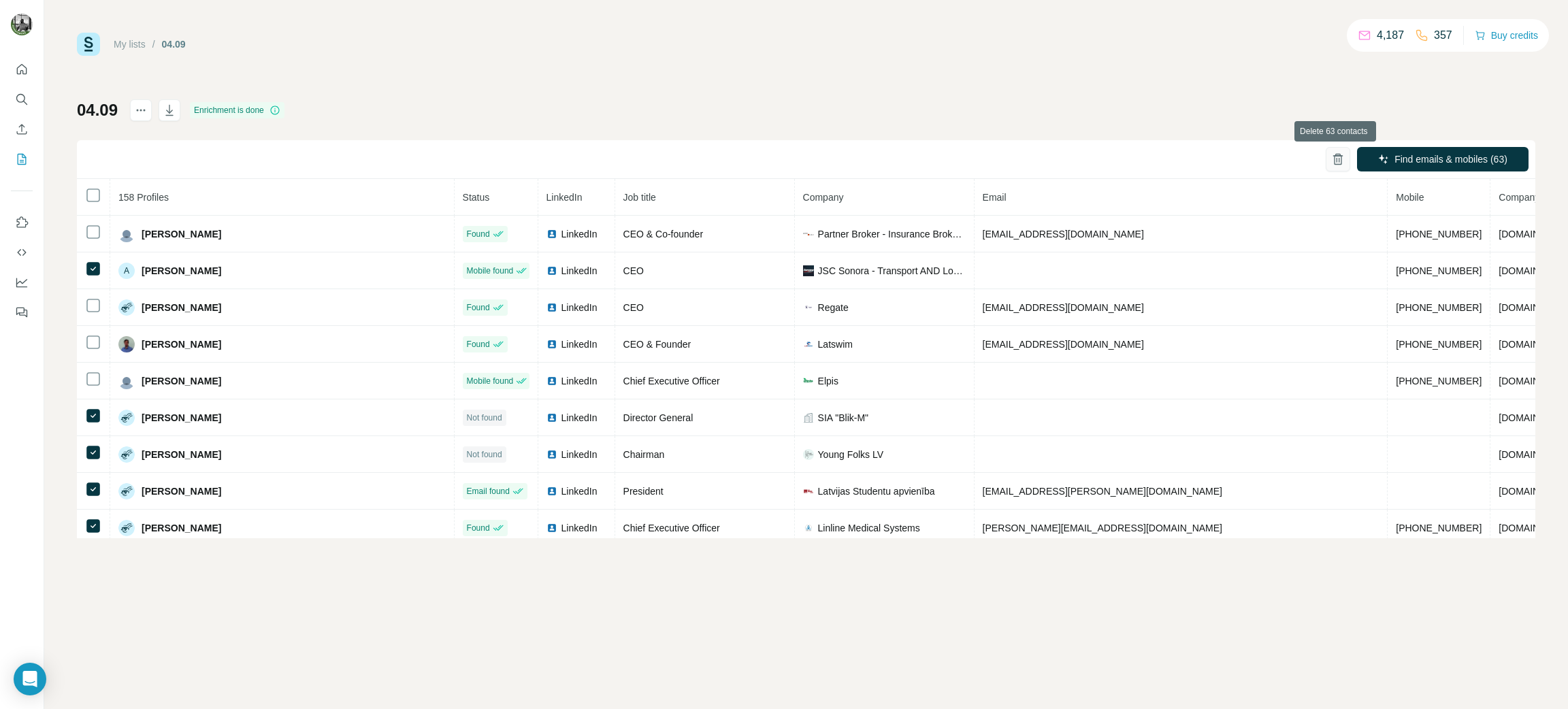
click at [1337, 159] on icon "button" at bounding box center [1338, 160] width 3 height 5
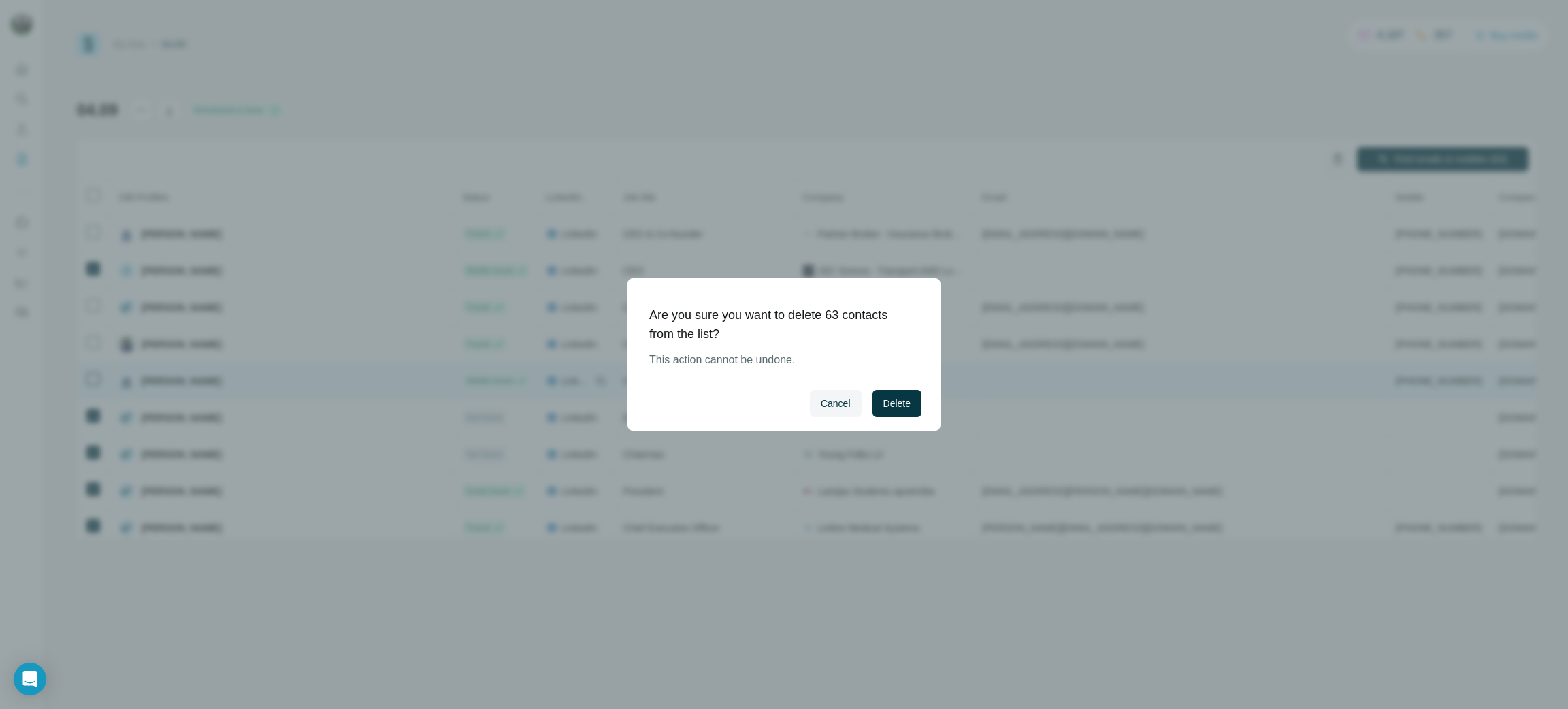
click at [903, 398] on span "Delete" at bounding box center [897, 403] width 27 height 14
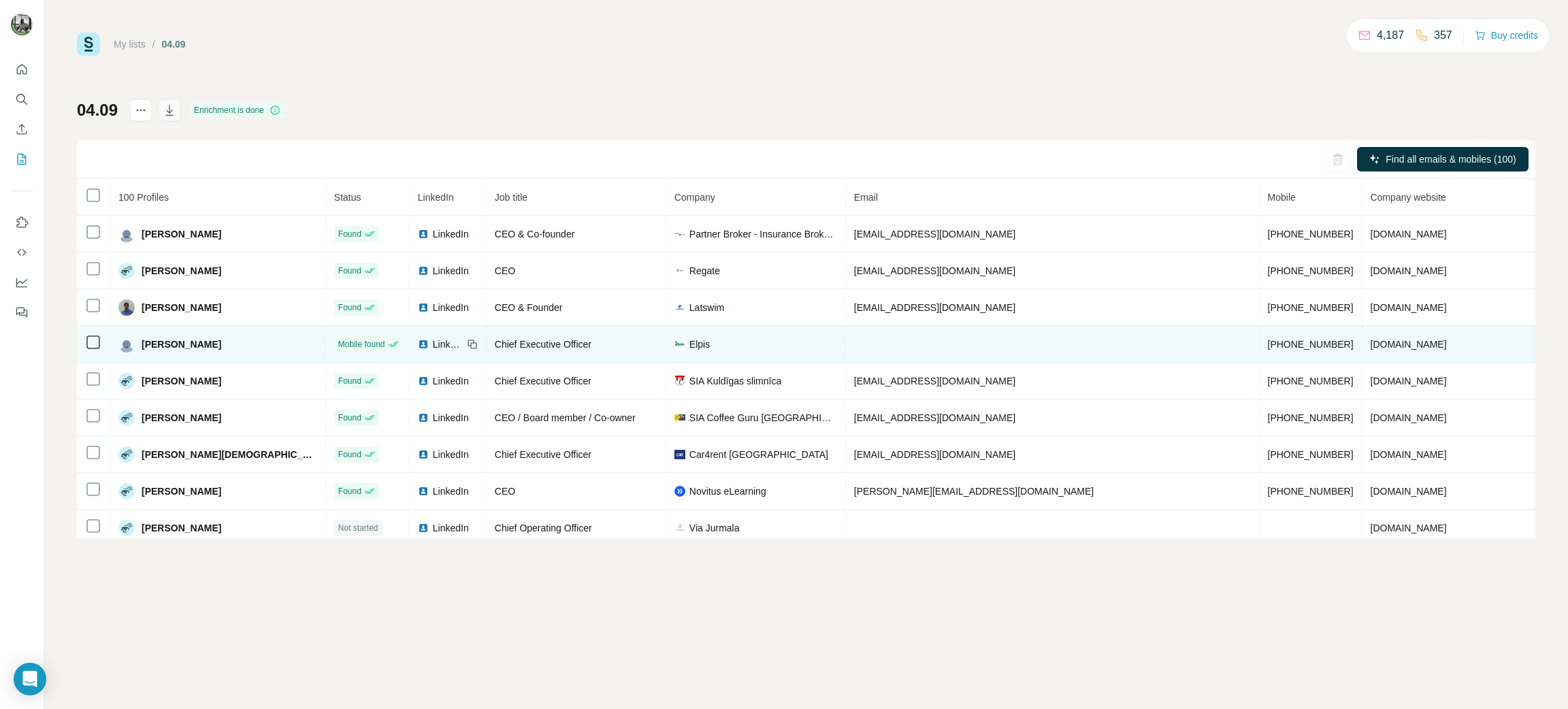
click at [176, 109] on icon "button" at bounding box center [170, 110] width 14 height 14
